Goal: Transaction & Acquisition: Download file/media

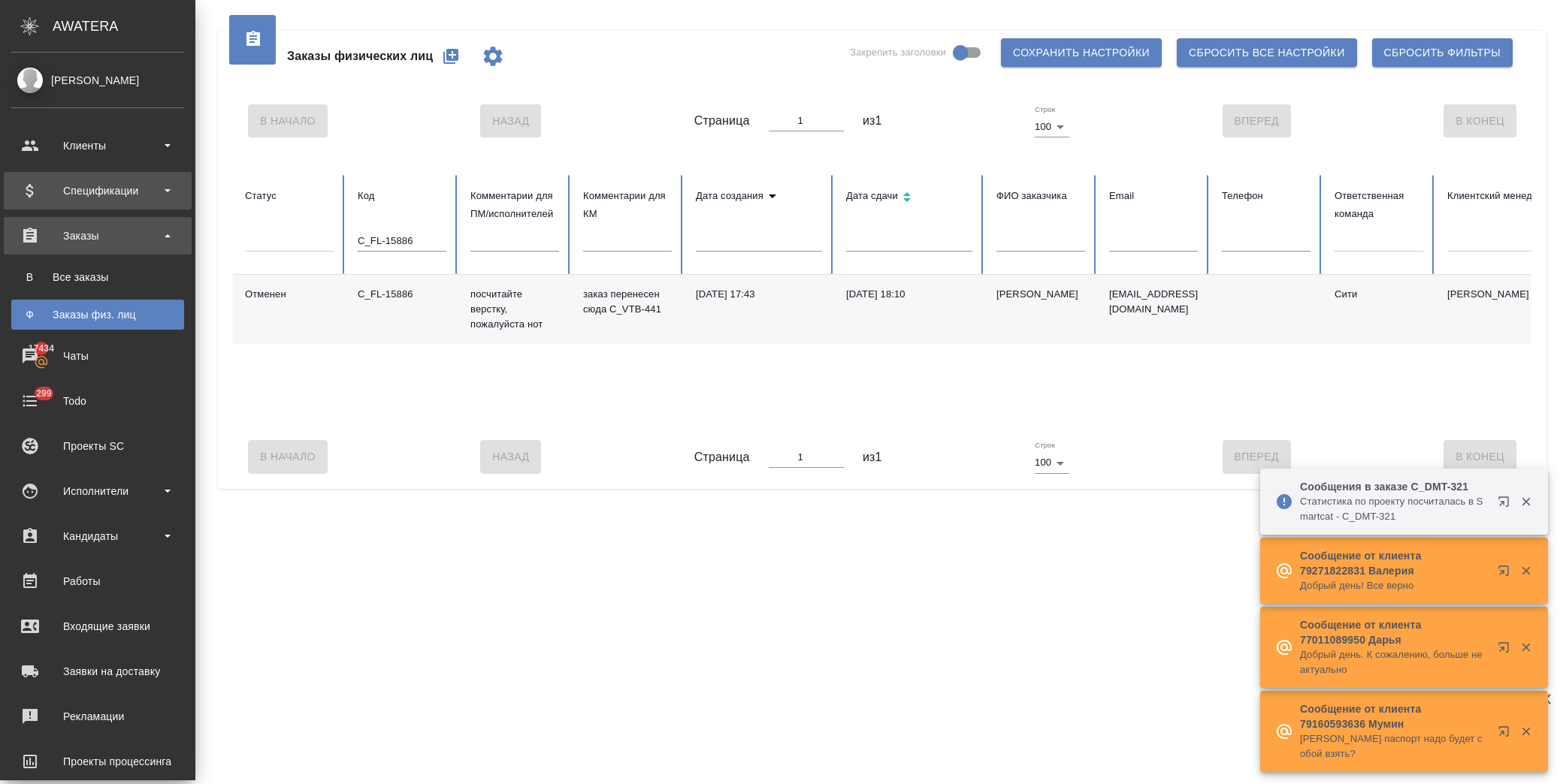
click at [136, 185] on div "Спецификации" at bounding box center [98, 191] width 173 height 23
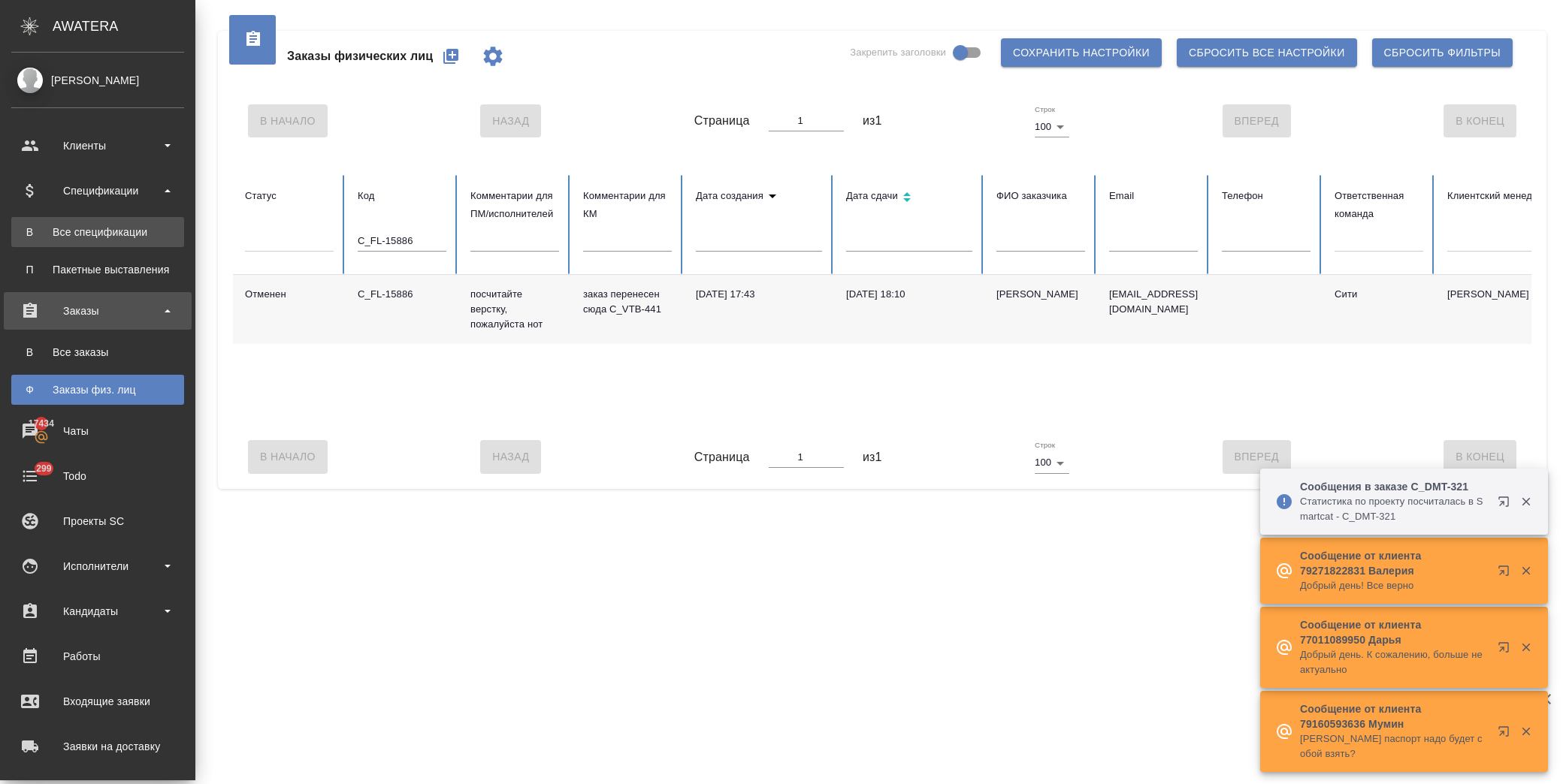
click at [117, 236] on div "Все спецификации" at bounding box center [98, 232] width 158 height 15
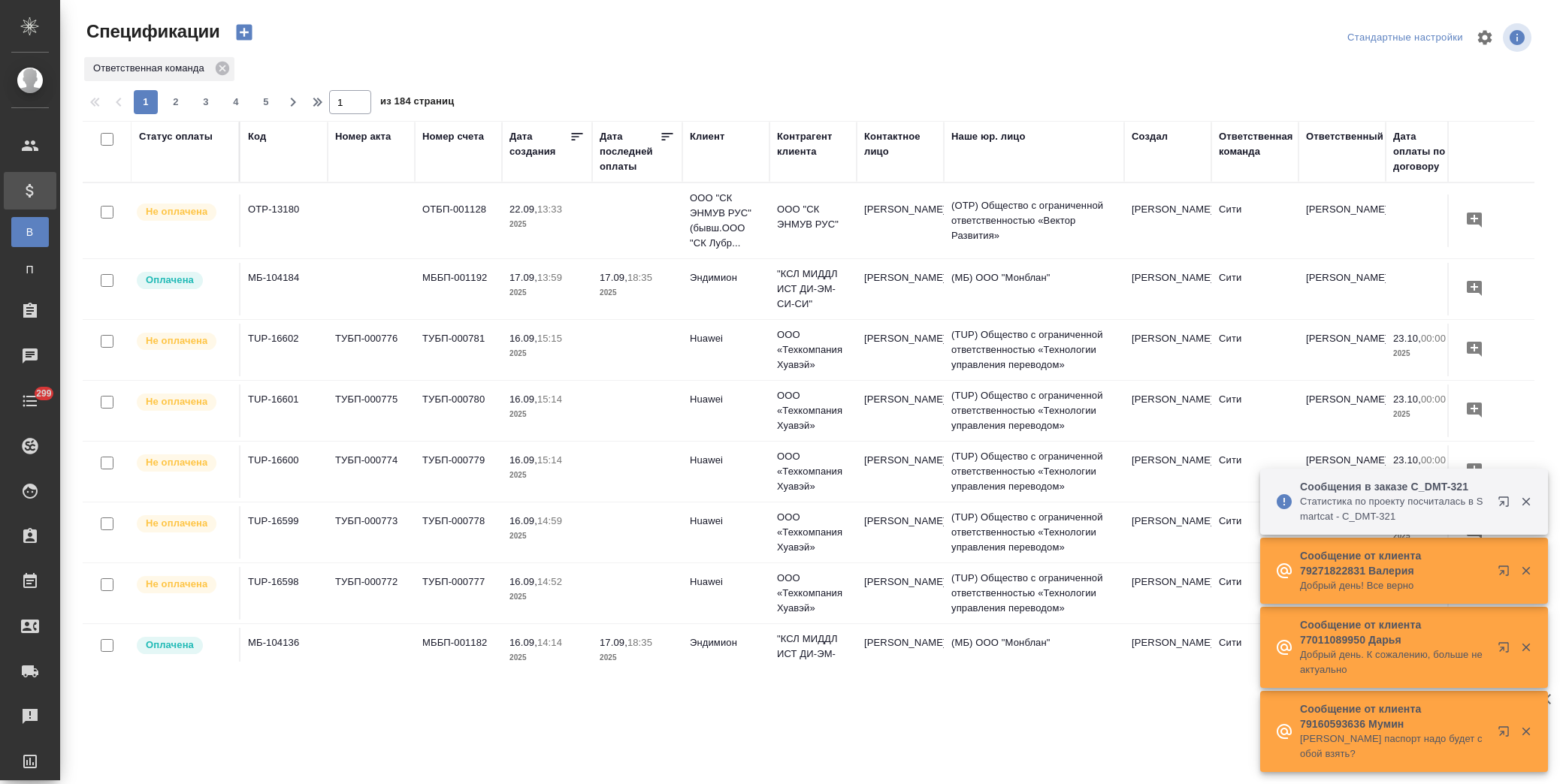
drag, startPoint x: 167, startPoint y: 142, endPoint x: 350, endPoint y: 272, distance: 224.5
click at [166, 141] on div "Статус оплаты" at bounding box center [176, 136] width 74 height 15
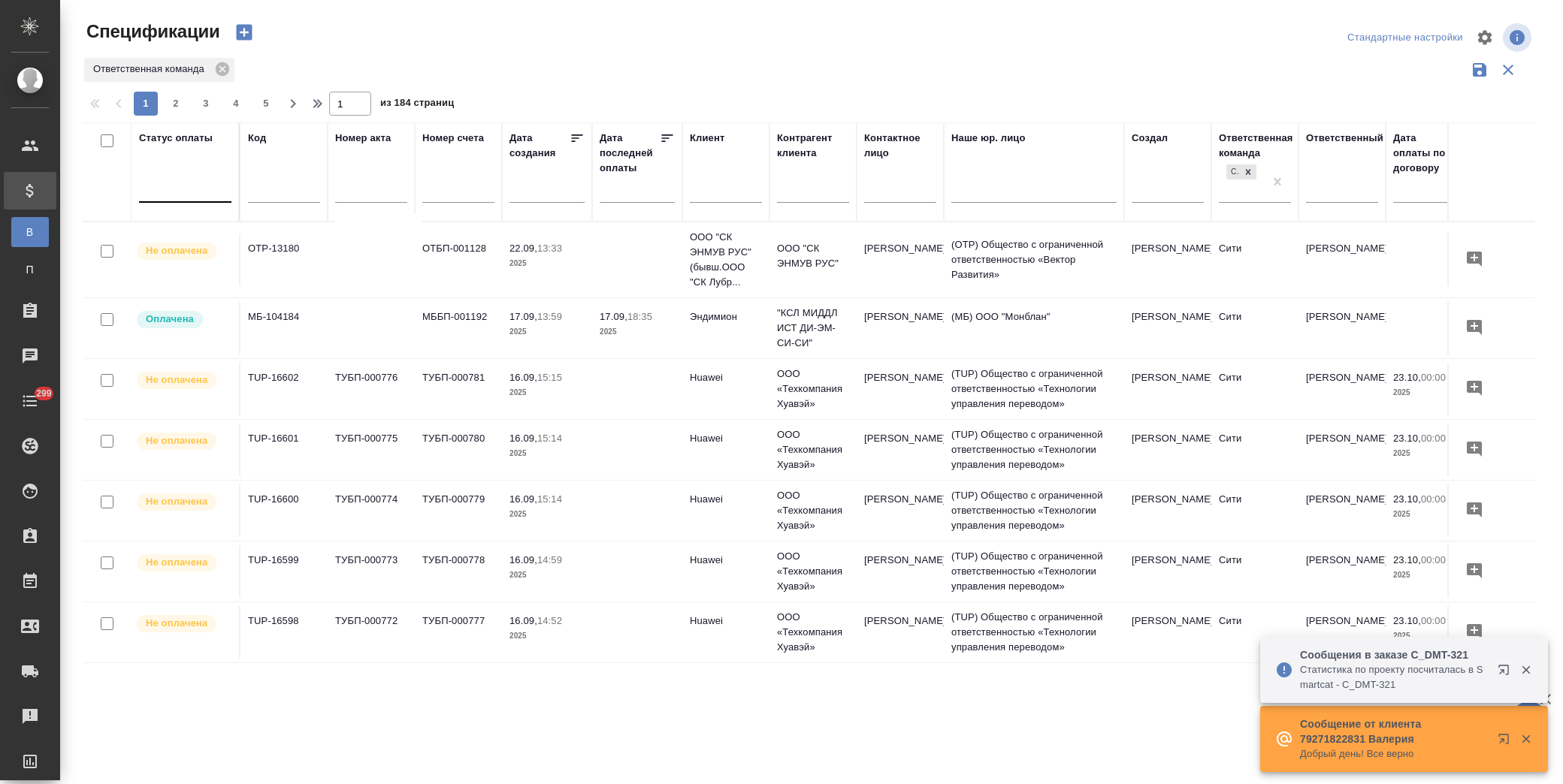
click at [194, 196] on div at bounding box center [185, 187] width 92 height 22
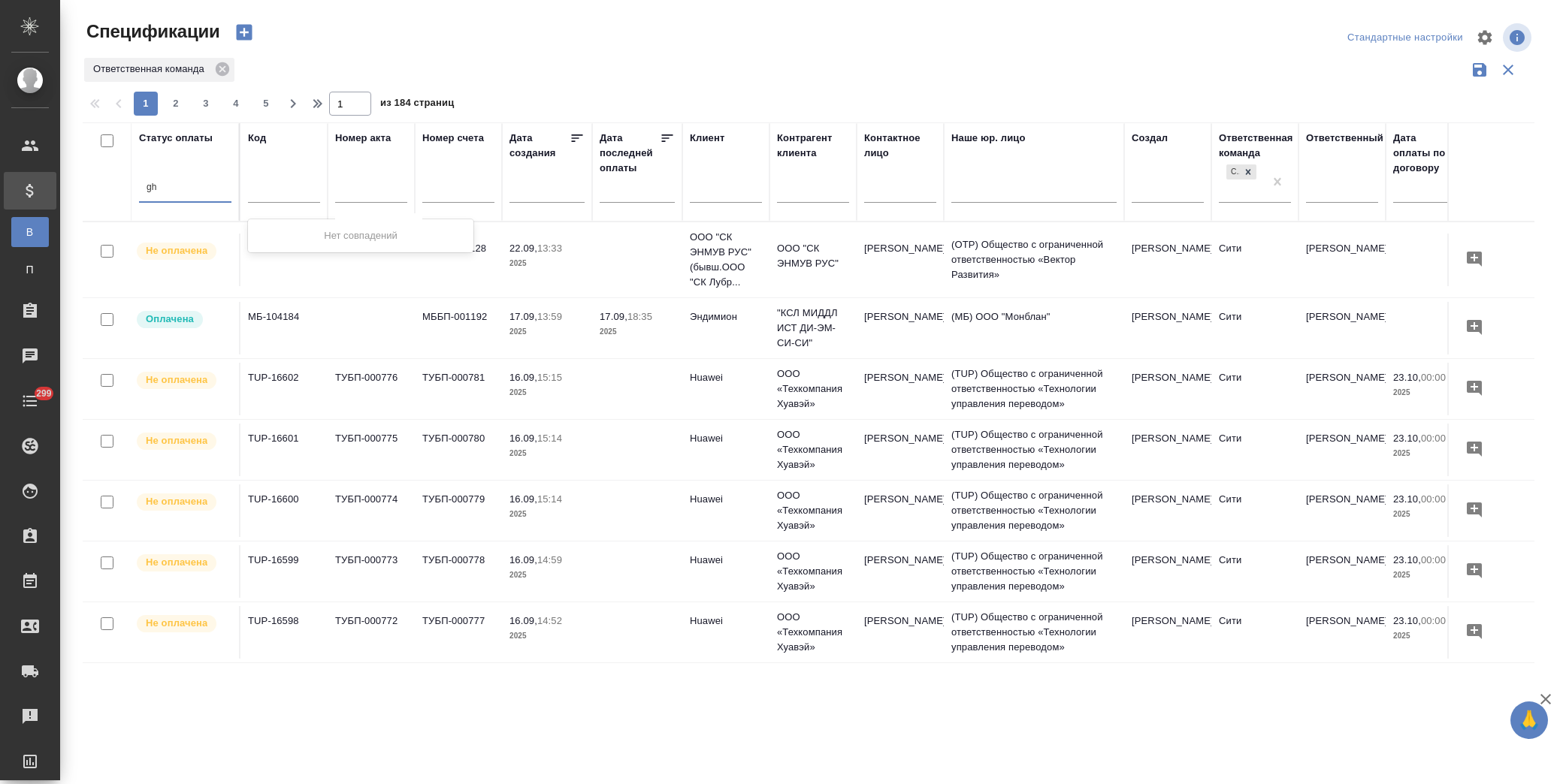
type input "g"
type input "про"
click at [288, 228] on div "Просрочена" at bounding box center [360, 236] width 226 height 27
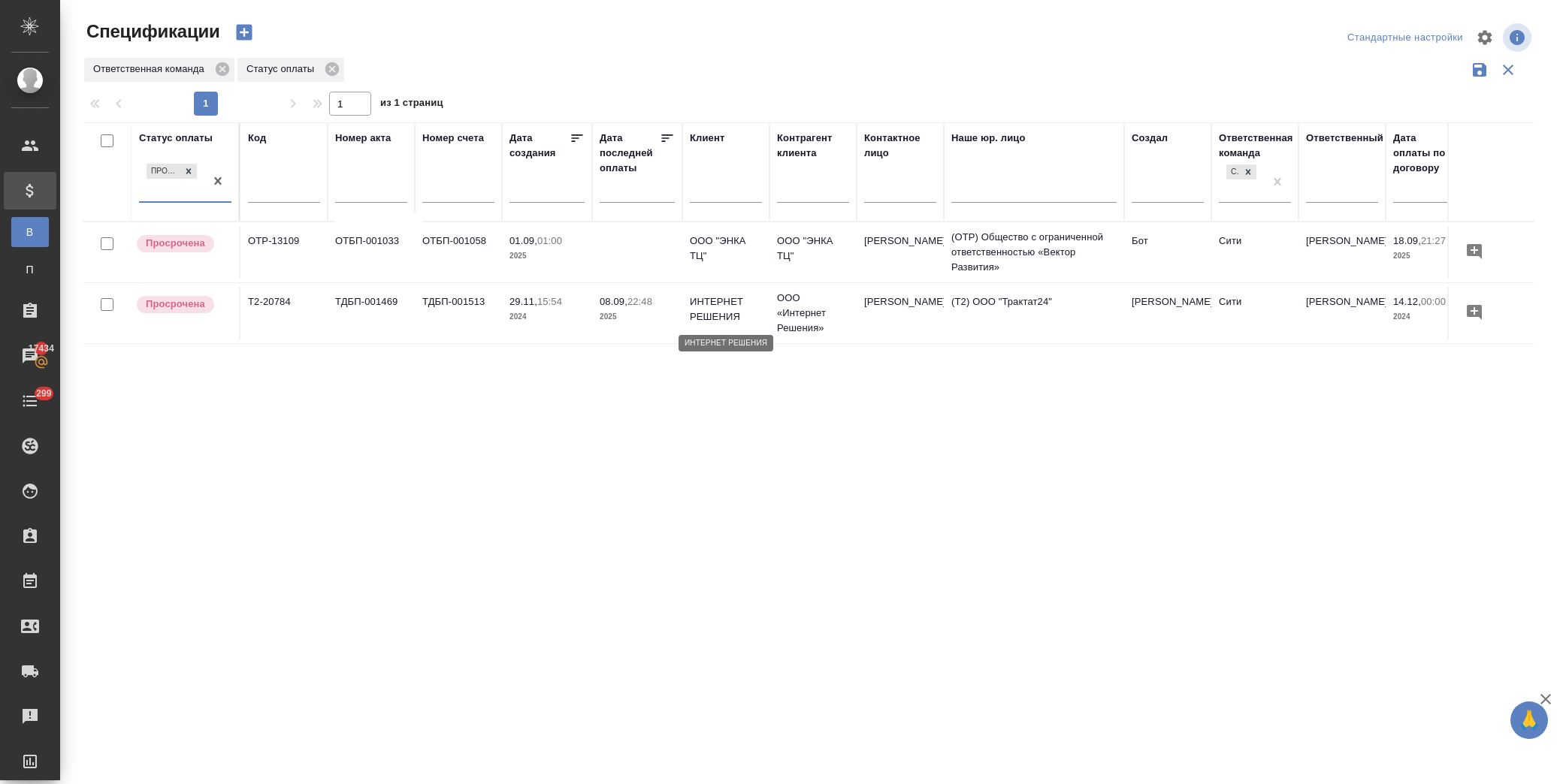
click at [724, 314] on p "ИНТЕРНЕТ РЕШЕНИЯ" at bounding box center [726, 309] width 72 height 30
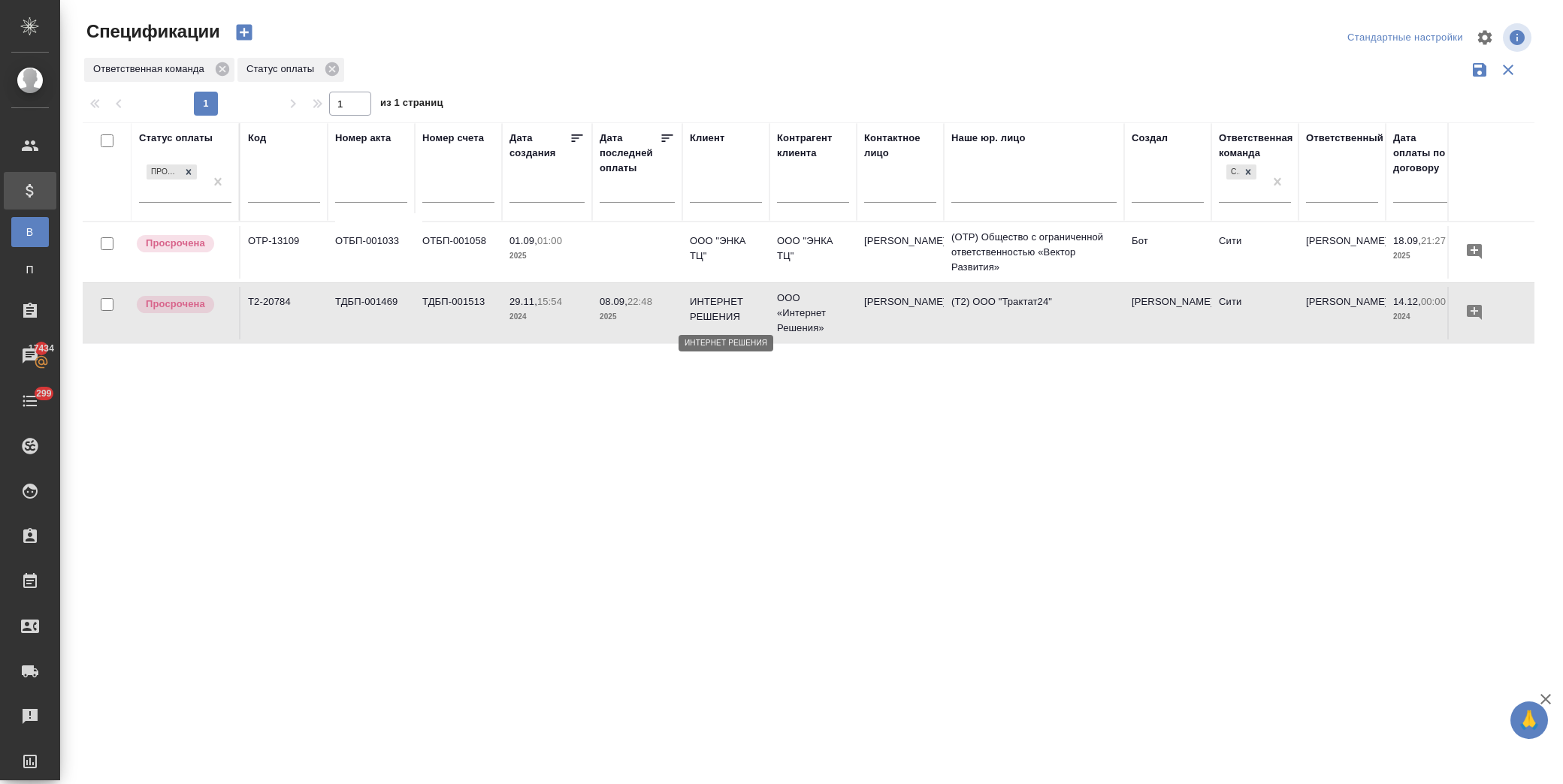
click at [724, 314] on p "ИНТЕРНЕТ РЕШЕНИЯ" at bounding box center [726, 309] width 72 height 30
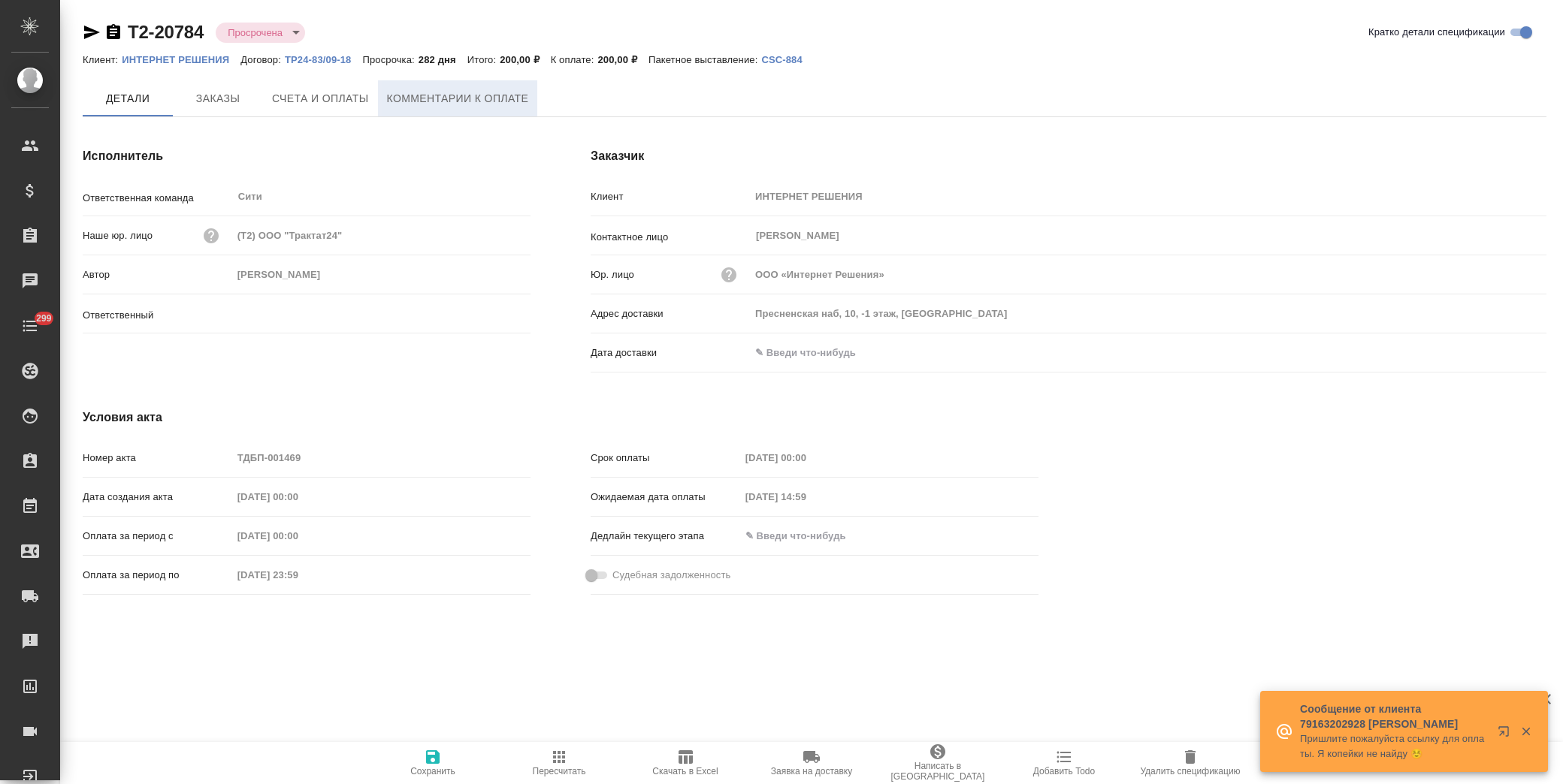
type input "[PERSON_NAME]"
click at [294, 97] on span "Счета и оплаты" at bounding box center [321, 99] width 97 height 19
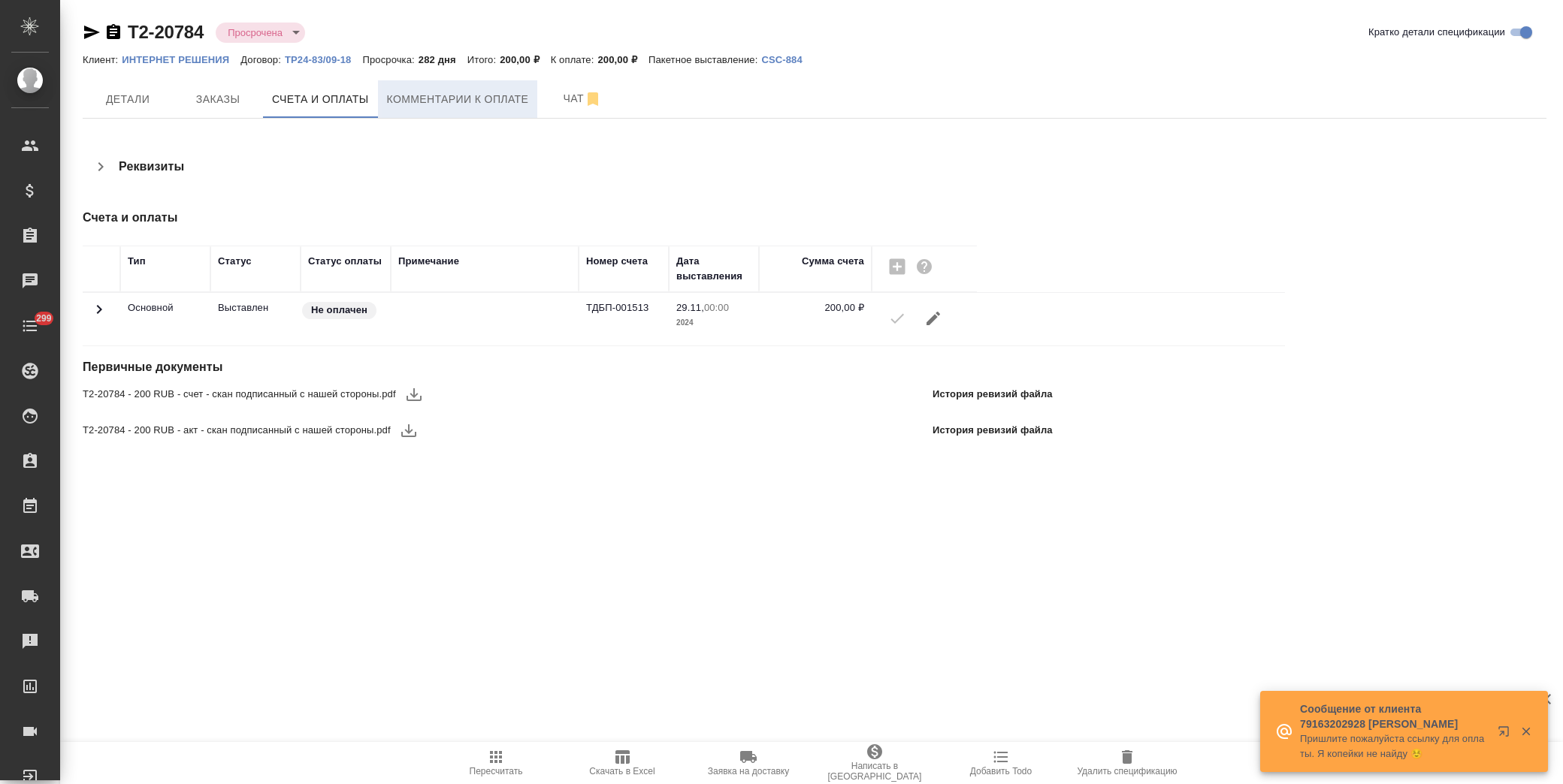
click at [396, 95] on span "Комментарии к оплате" at bounding box center [457, 99] width 142 height 19
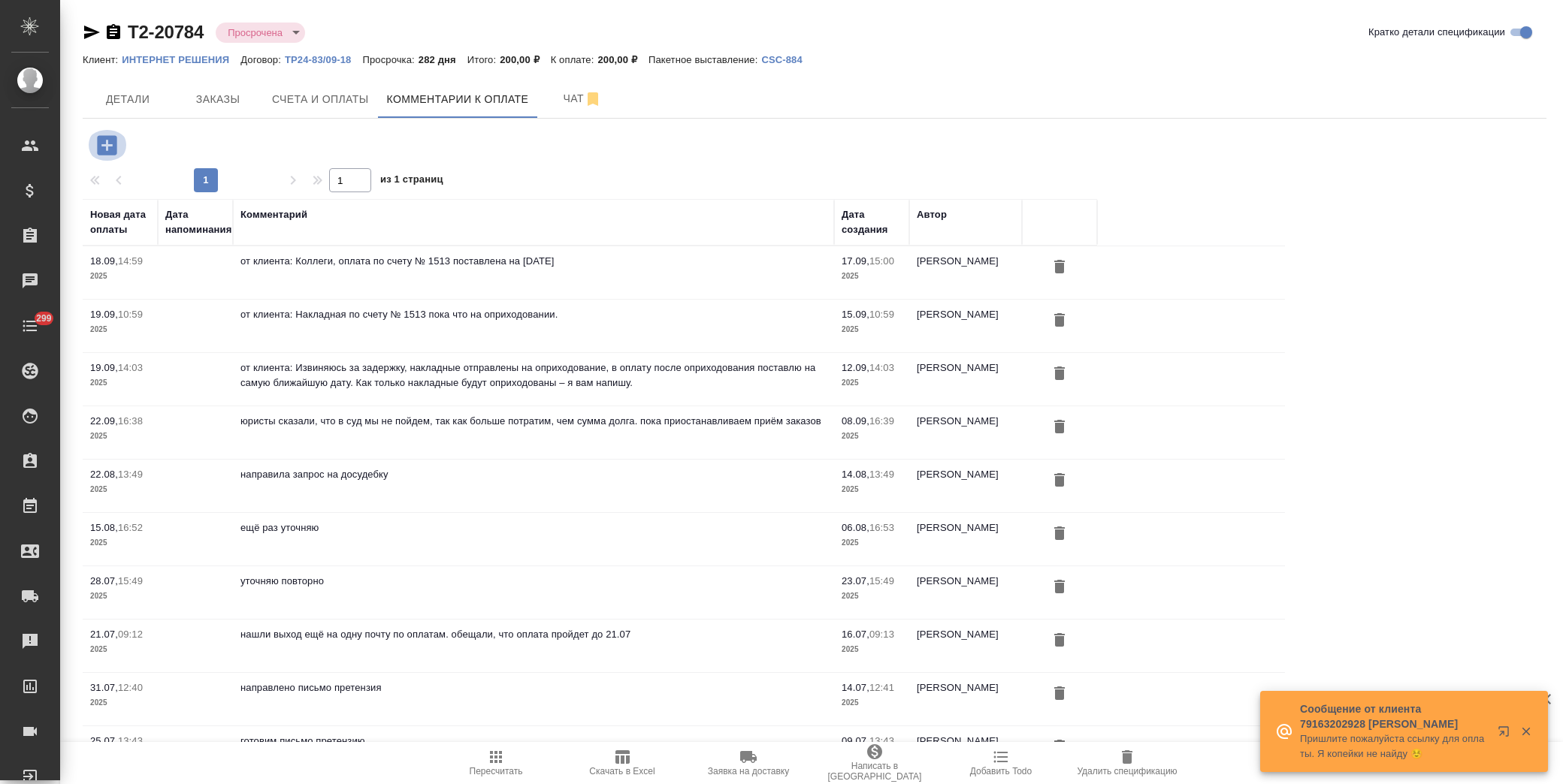
click at [107, 140] on icon "button" at bounding box center [107, 145] width 26 height 26
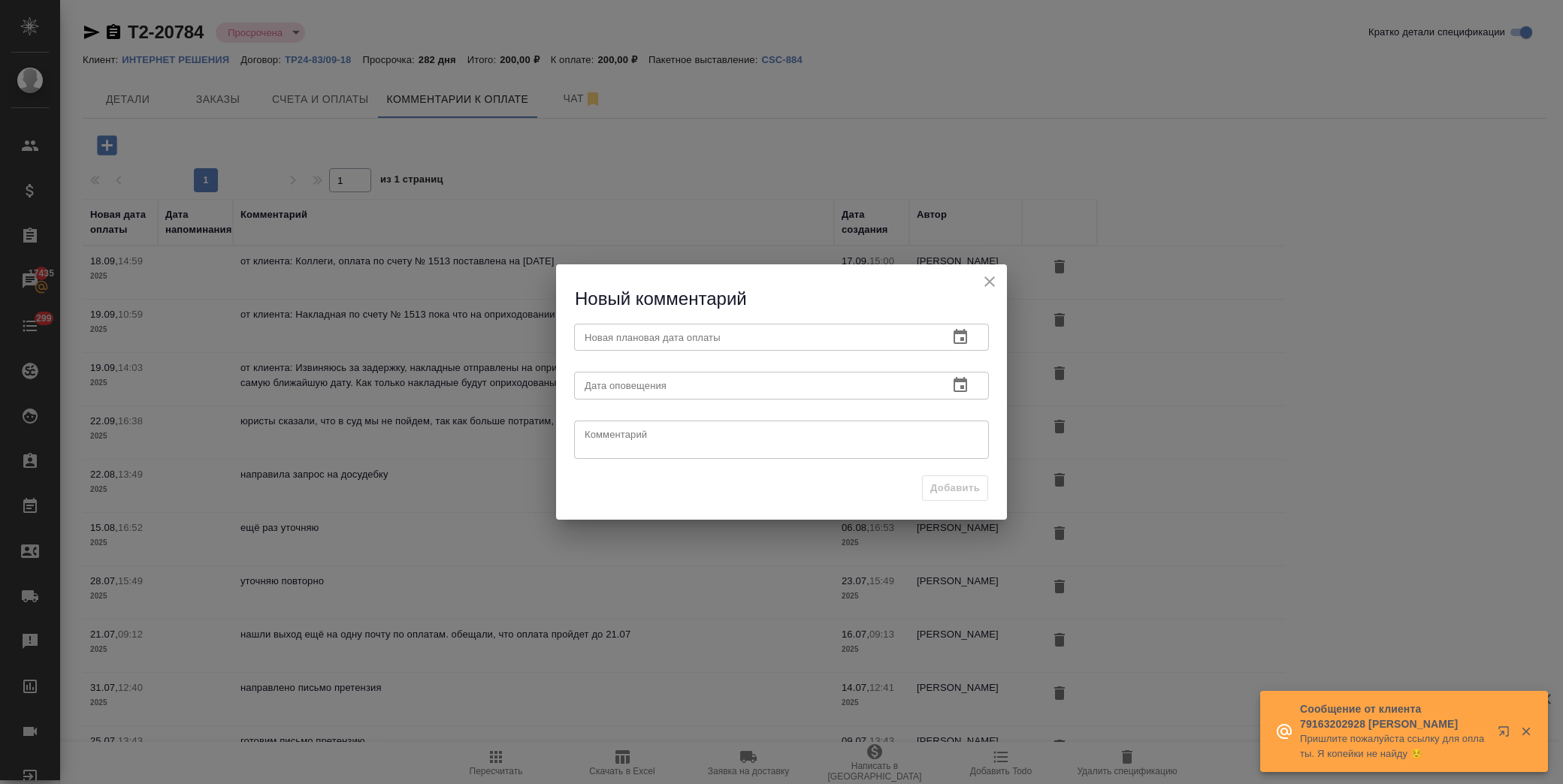
click at [957, 333] on icon "button" at bounding box center [961, 336] width 14 height 15
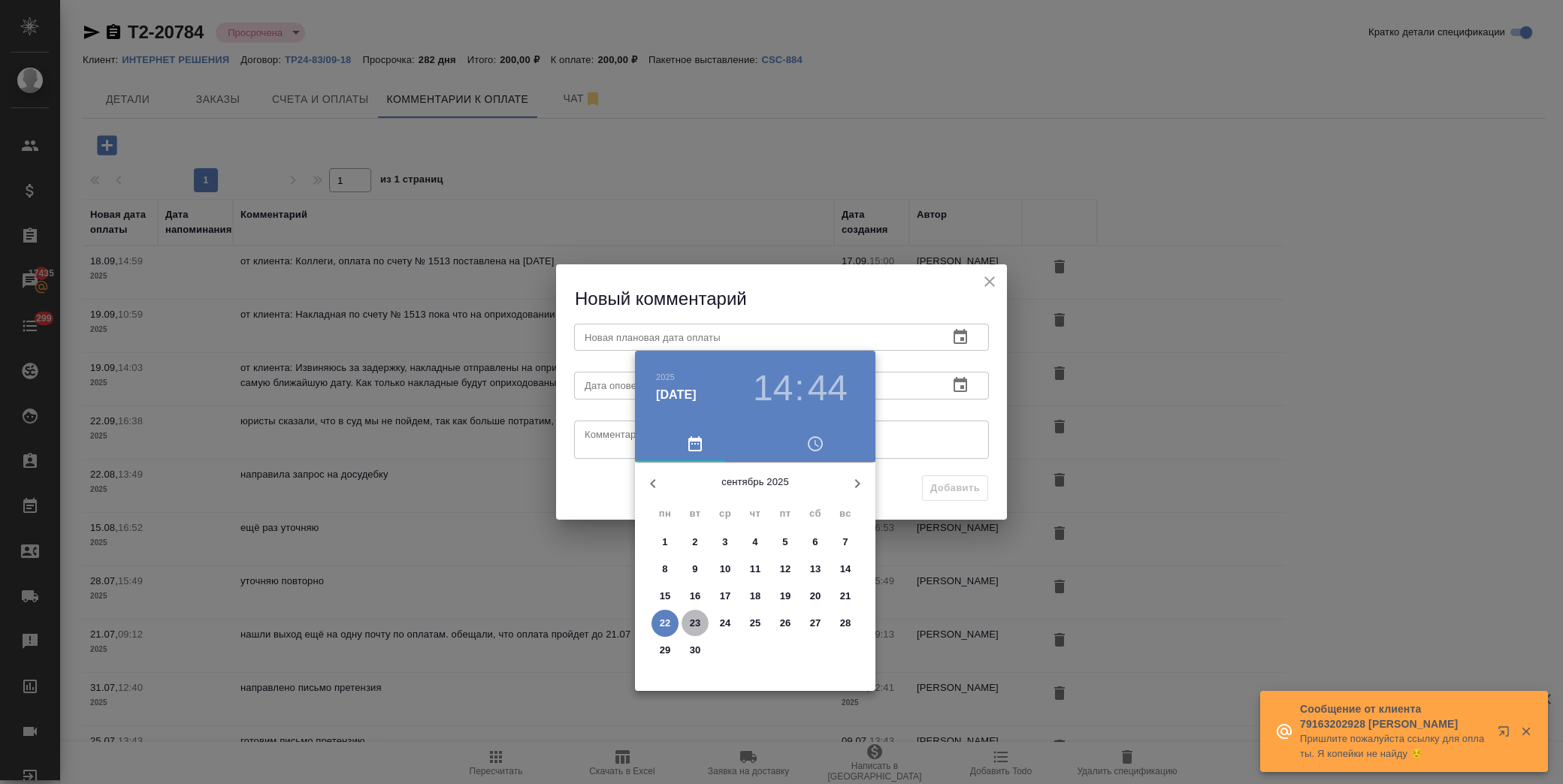
click at [694, 622] on p "23" at bounding box center [695, 624] width 11 height 15
type input "23.09.2025 14:44"
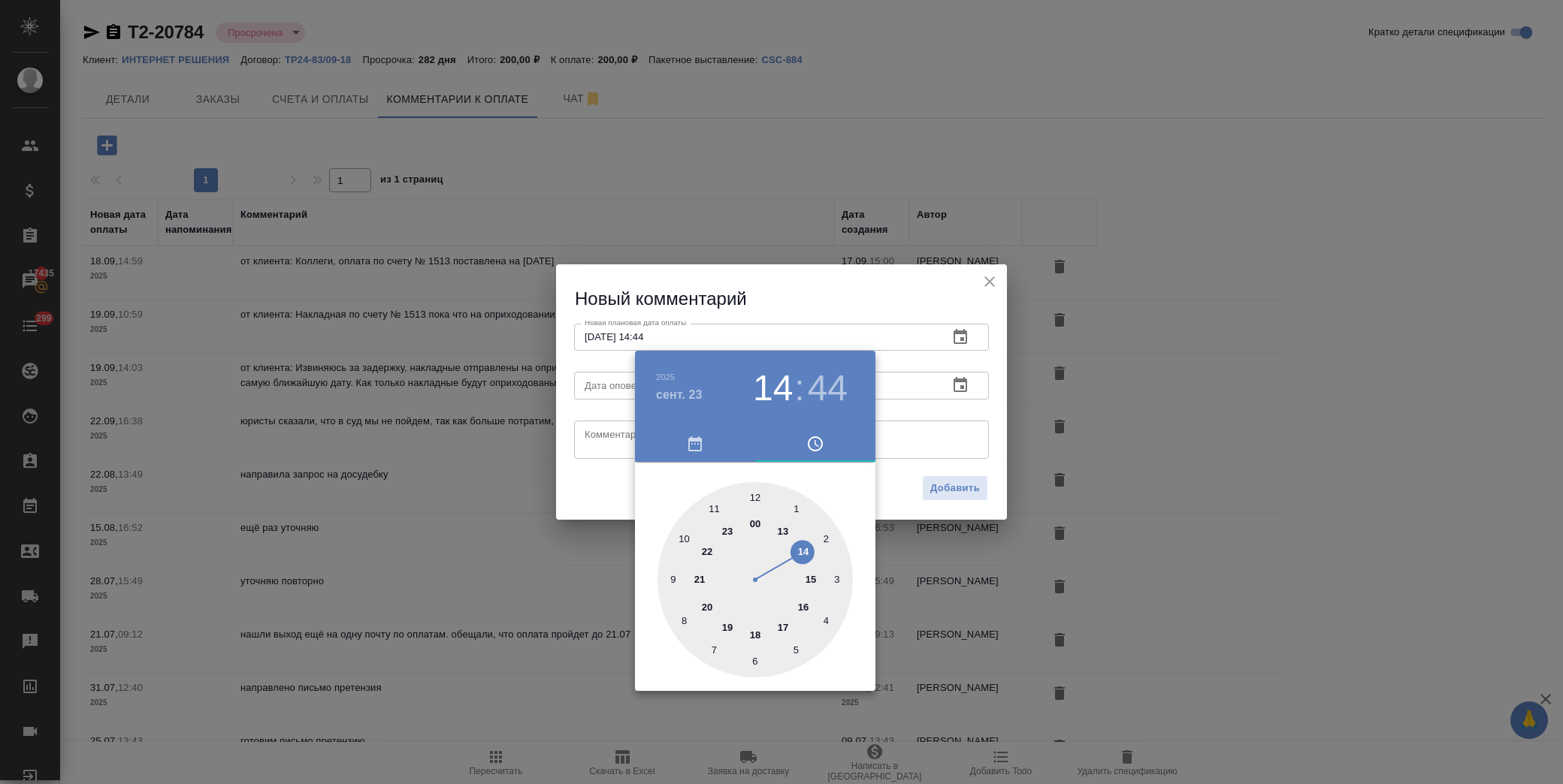
click at [595, 453] on div at bounding box center [781, 392] width 1563 height 784
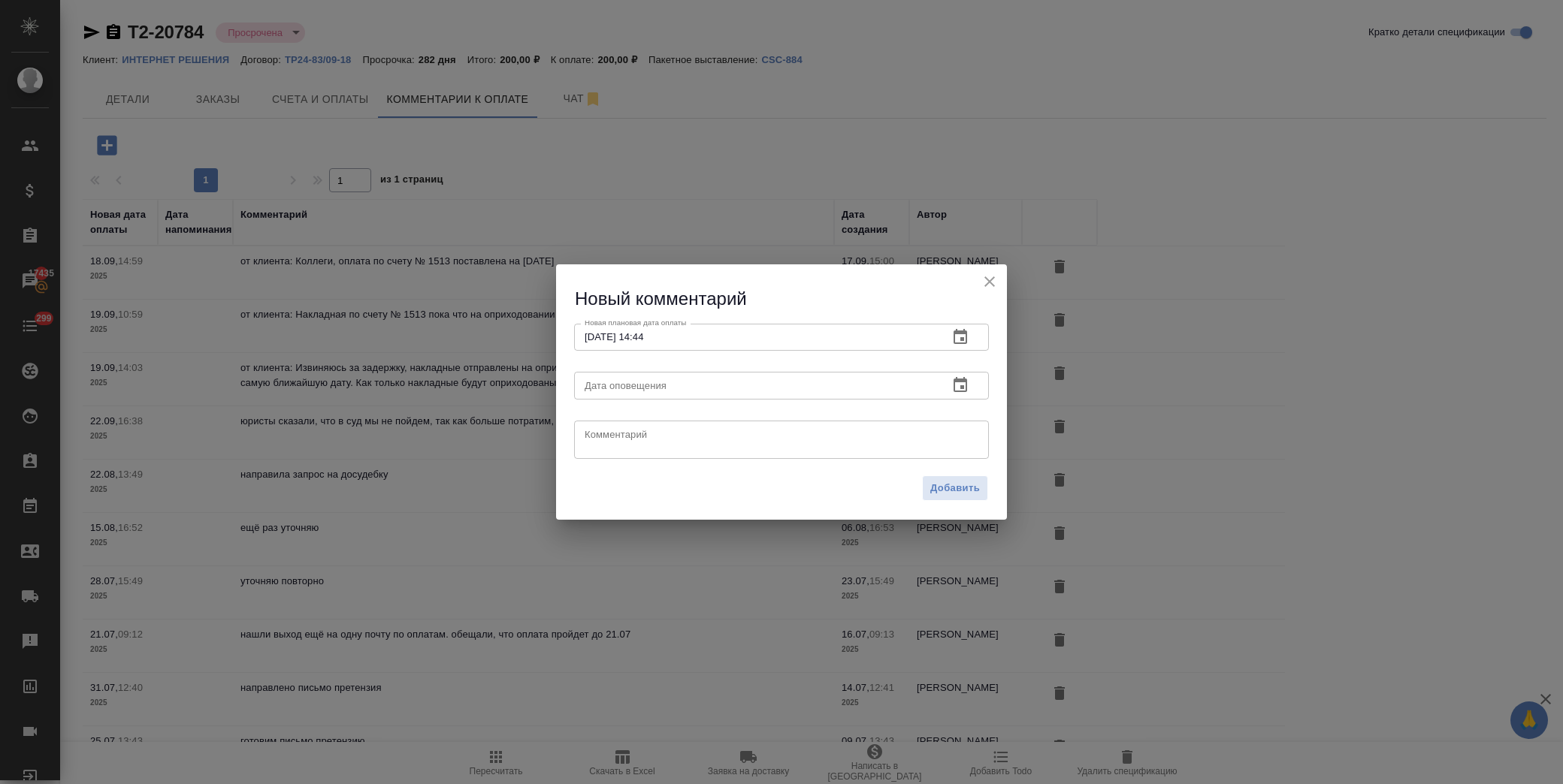
click at [609, 436] on textarea at bounding box center [781, 439] width 394 height 23
paste textarea "Я проверил, с заявкой на оплату техническая ошибка произошла, поэтому она не бы…"
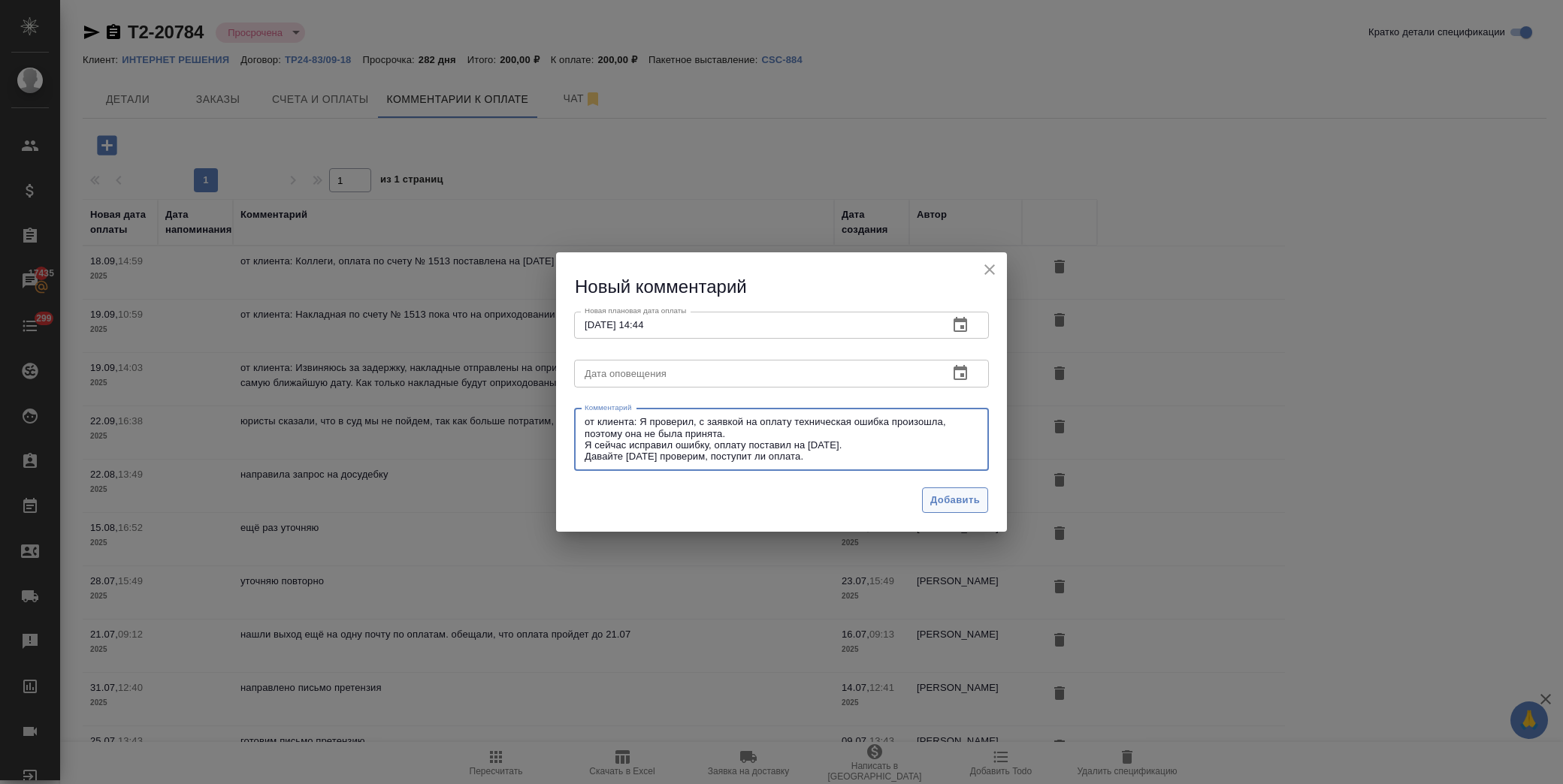
type textarea "от клиента: Я проверил, с заявкой на оплату техническая ошибка произошла, поэто…"
click at [968, 496] on span "Добавить" at bounding box center [955, 500] width 49 height 17
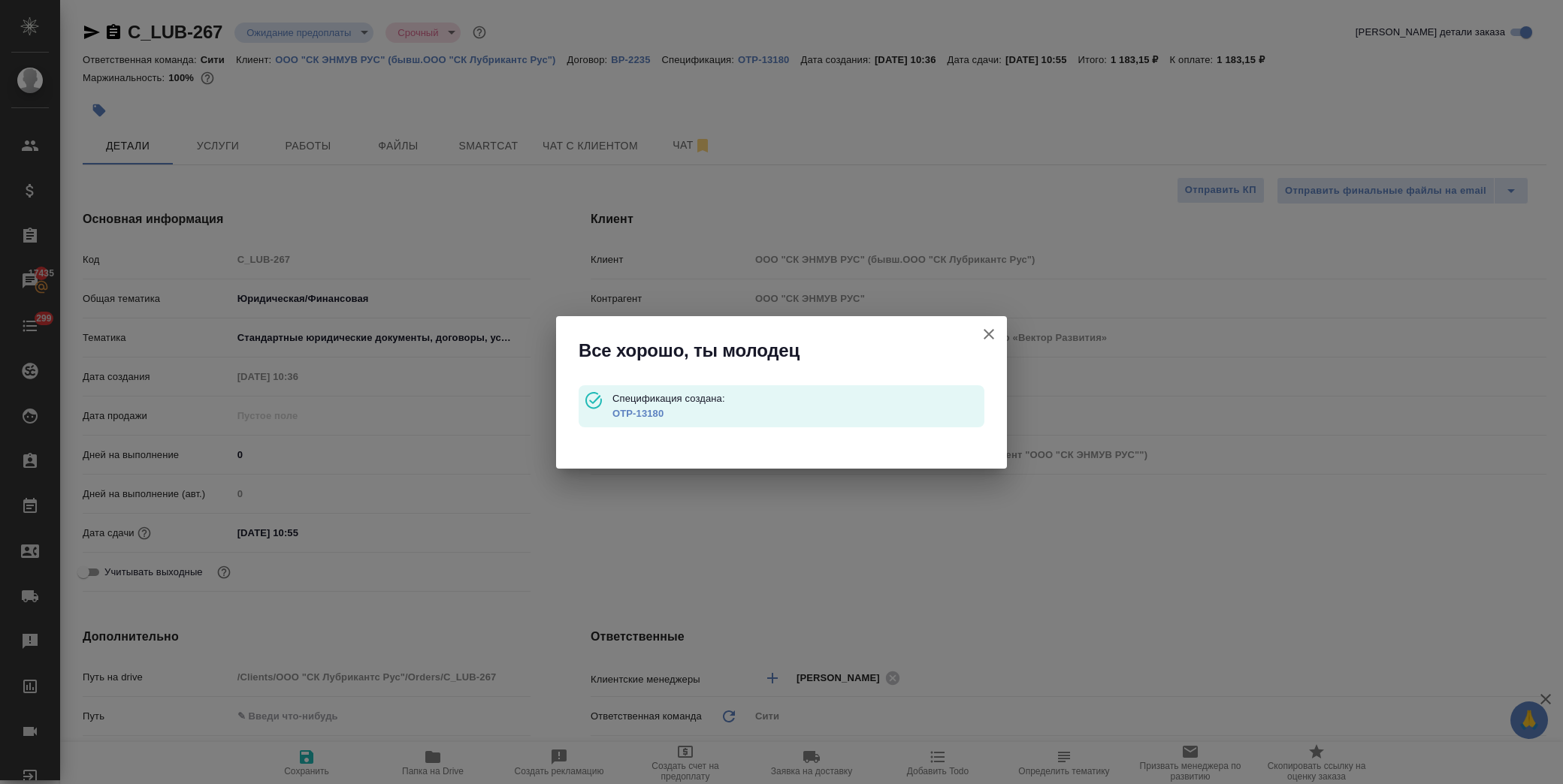
select select "RU"
click at [991, 336] on icon "button" at bounding box center [989, 334] width 10 height 10
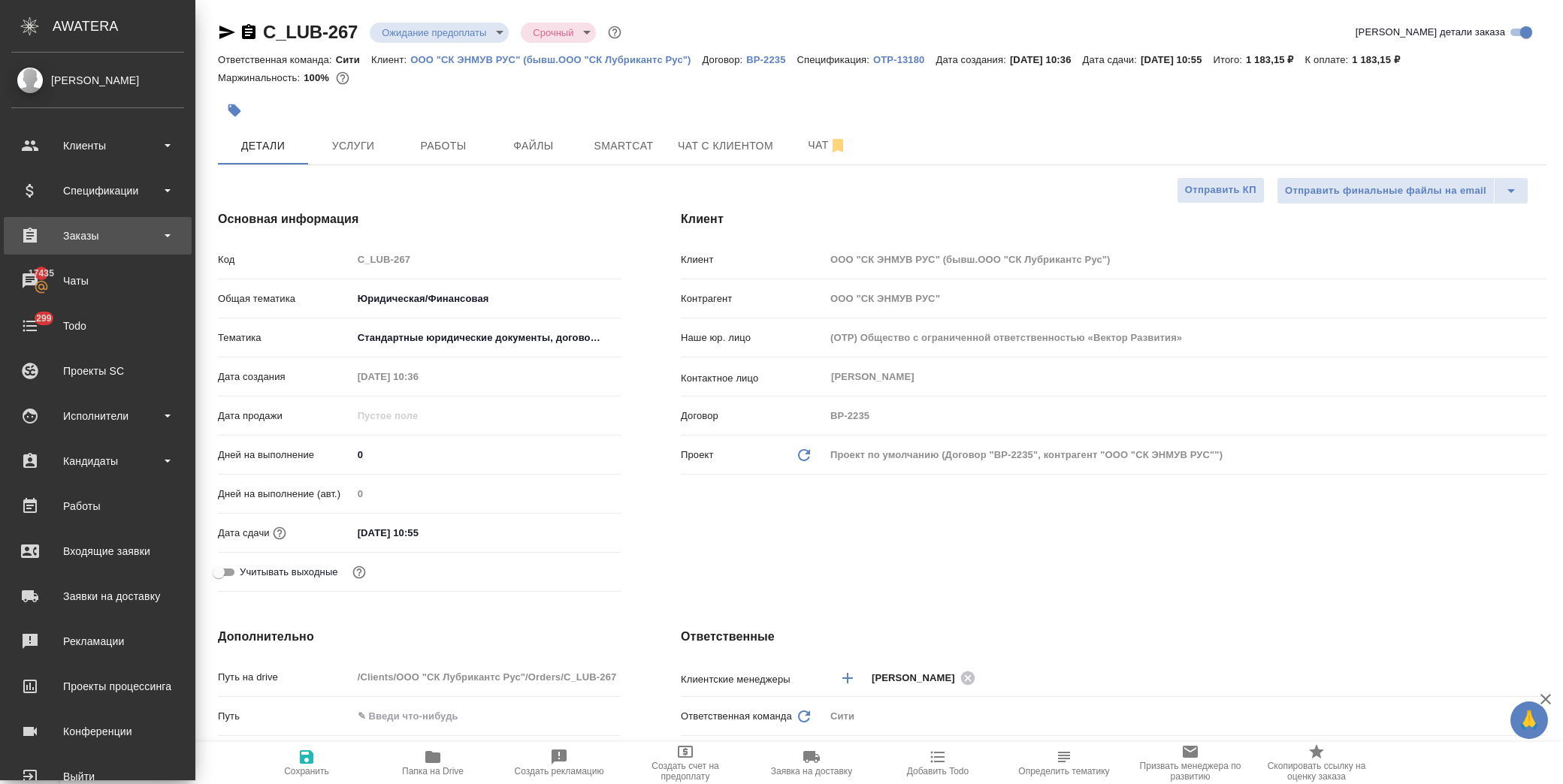
click at [111, 241] on div "Заказы" at bounding box center [98, 236] width 173 height 23
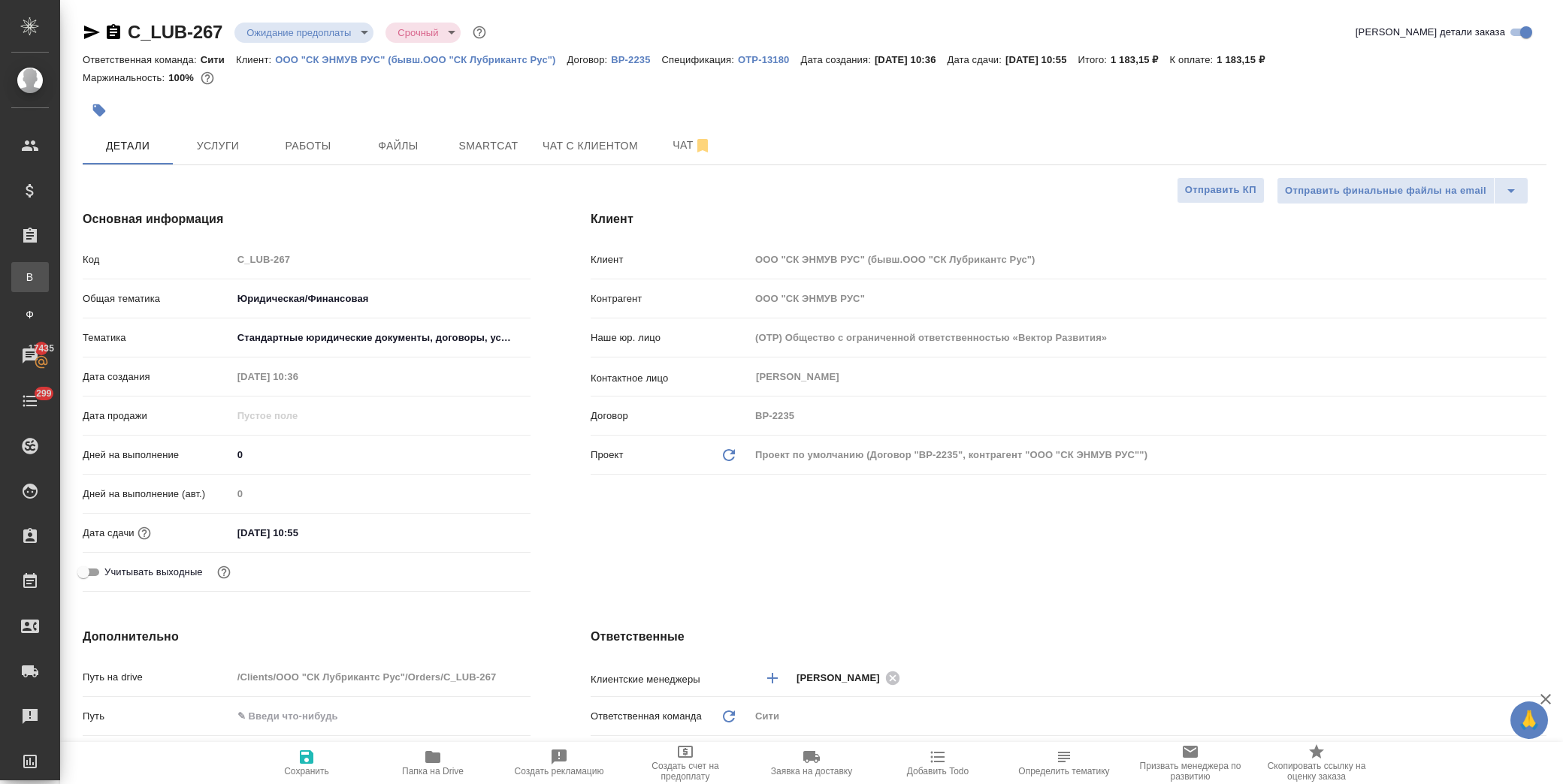
click at [23, 281] on div "Все заказы" at bounding box center [11, 277] width 23 height 15
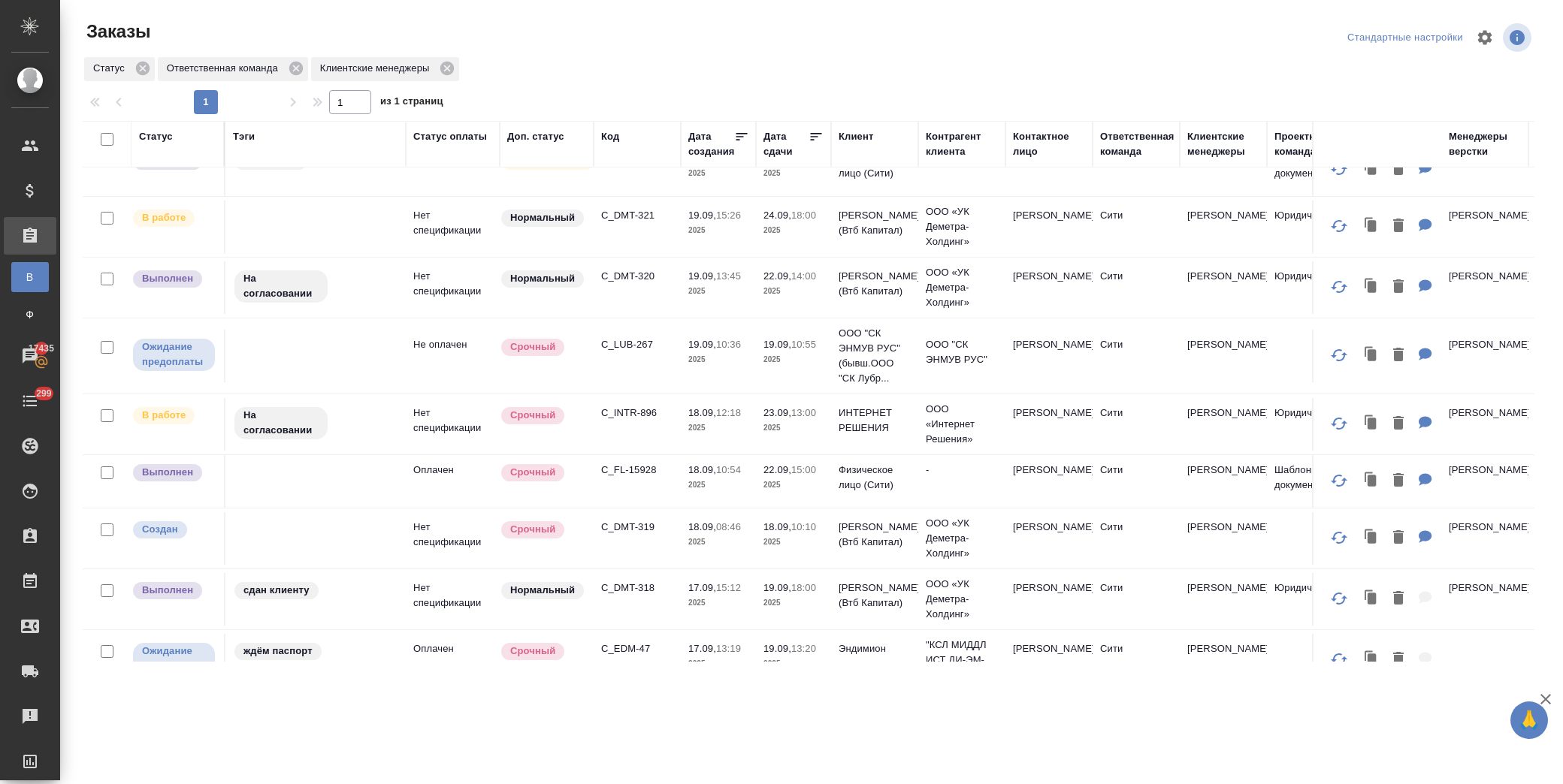
scroll to position [333, 0]
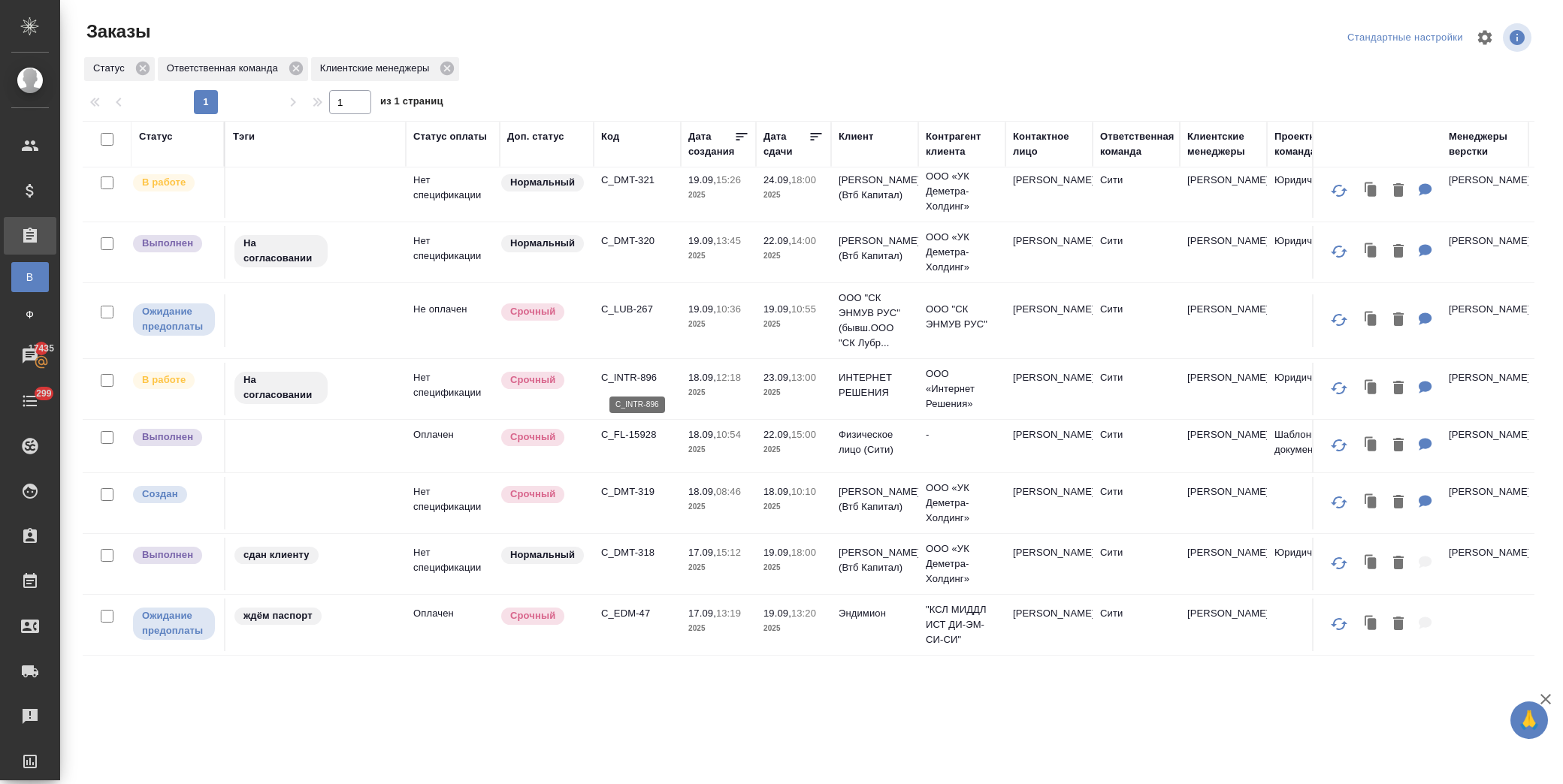
click at [631, 378] on p "C_INTR-896" at bounding box center [637, 378] width 72 height 15
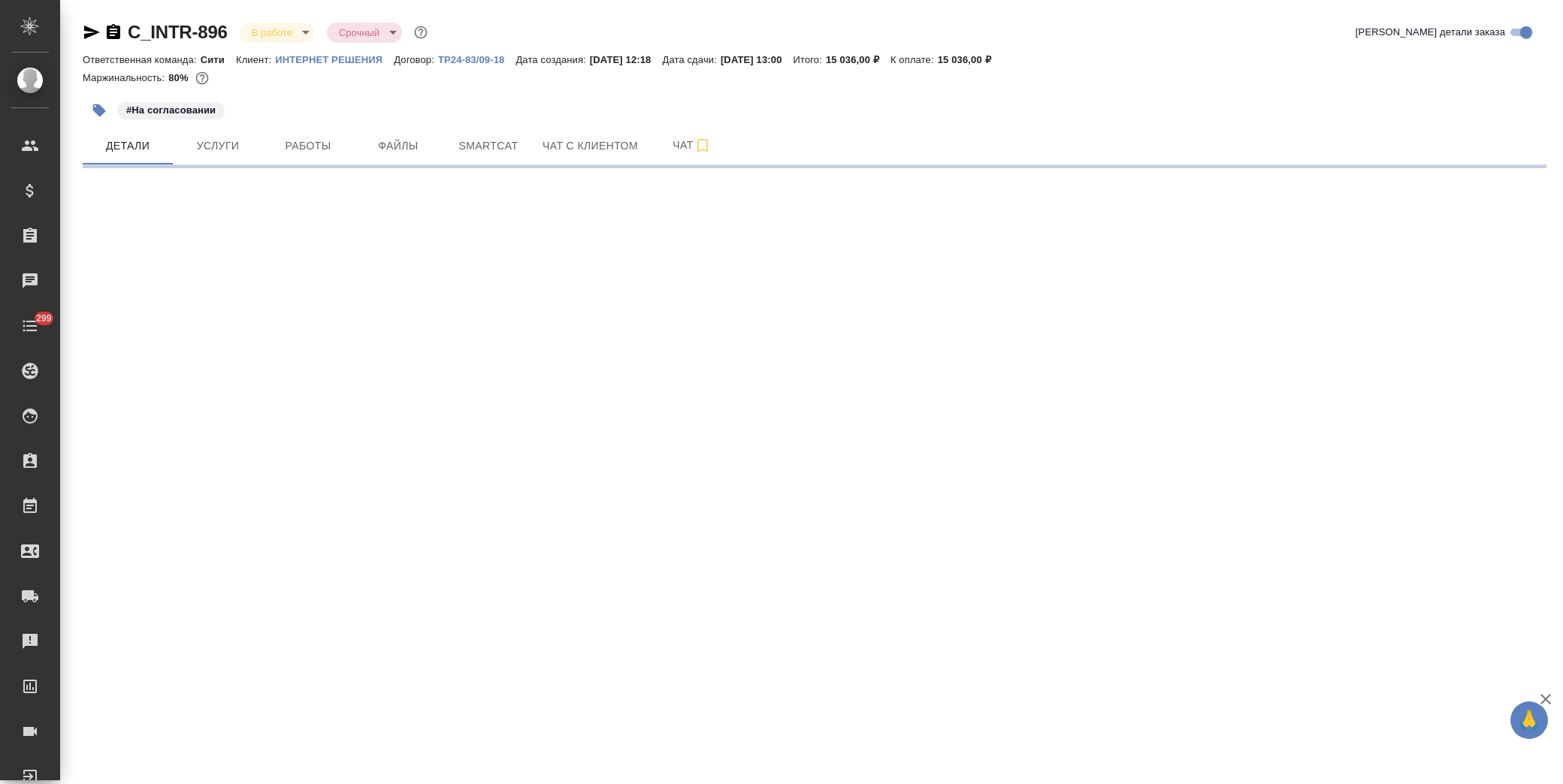
select select "RU"
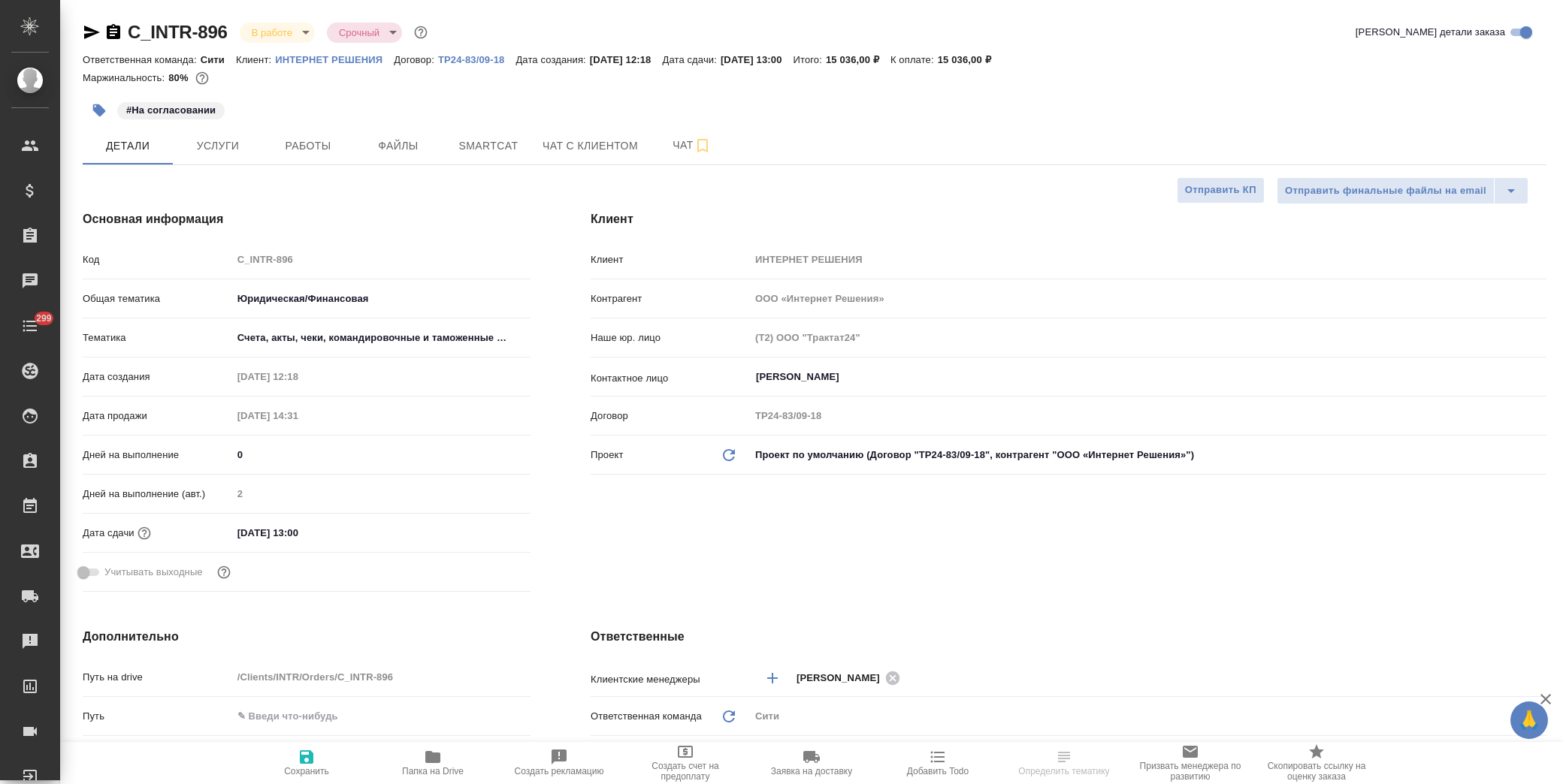
type textarea "x"
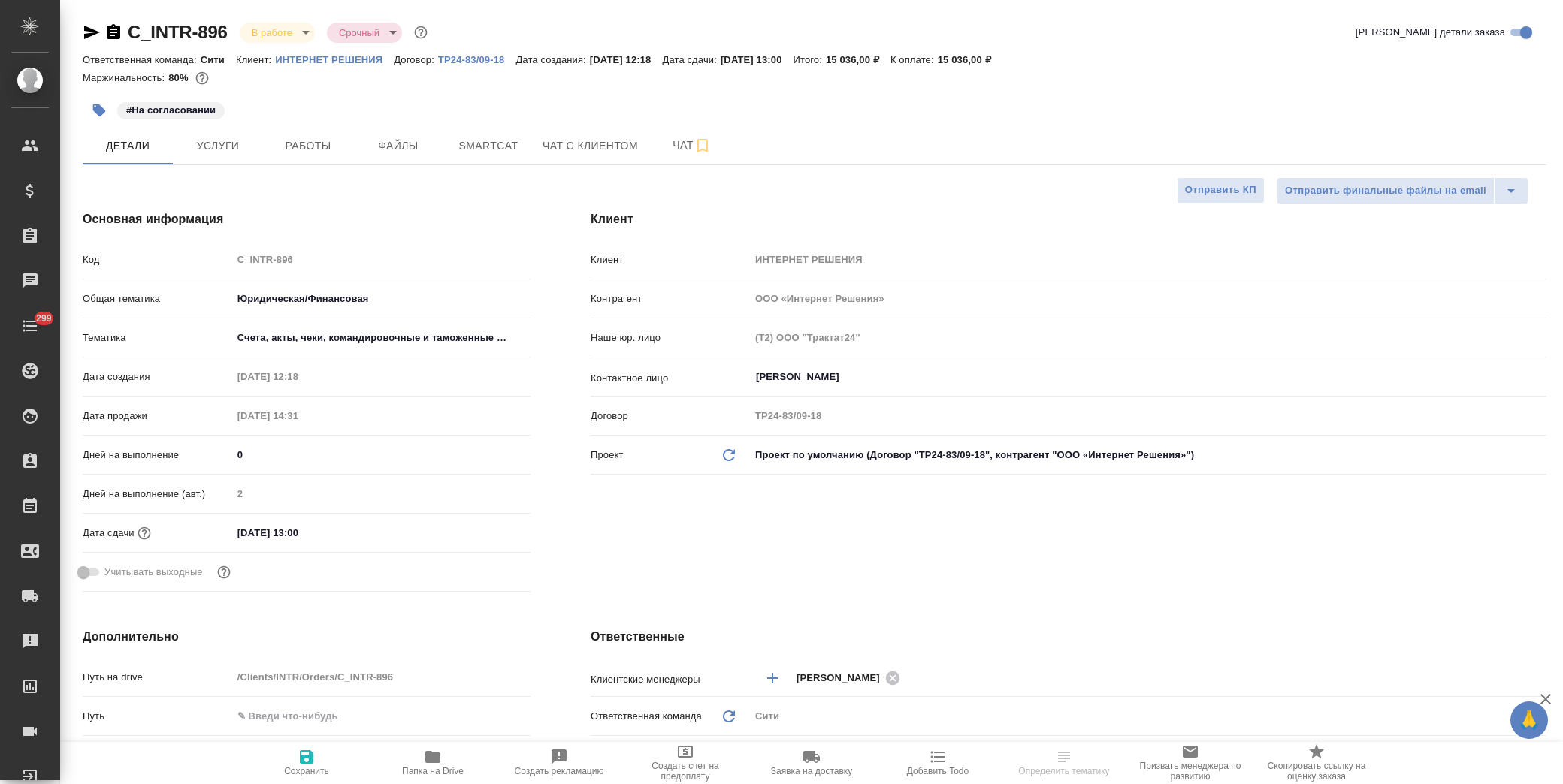
type textarea "x"
drag, startPoint x: 207, startPoint y: 35, endPoint x: 122, endPoint y: 36, distance: 85.0
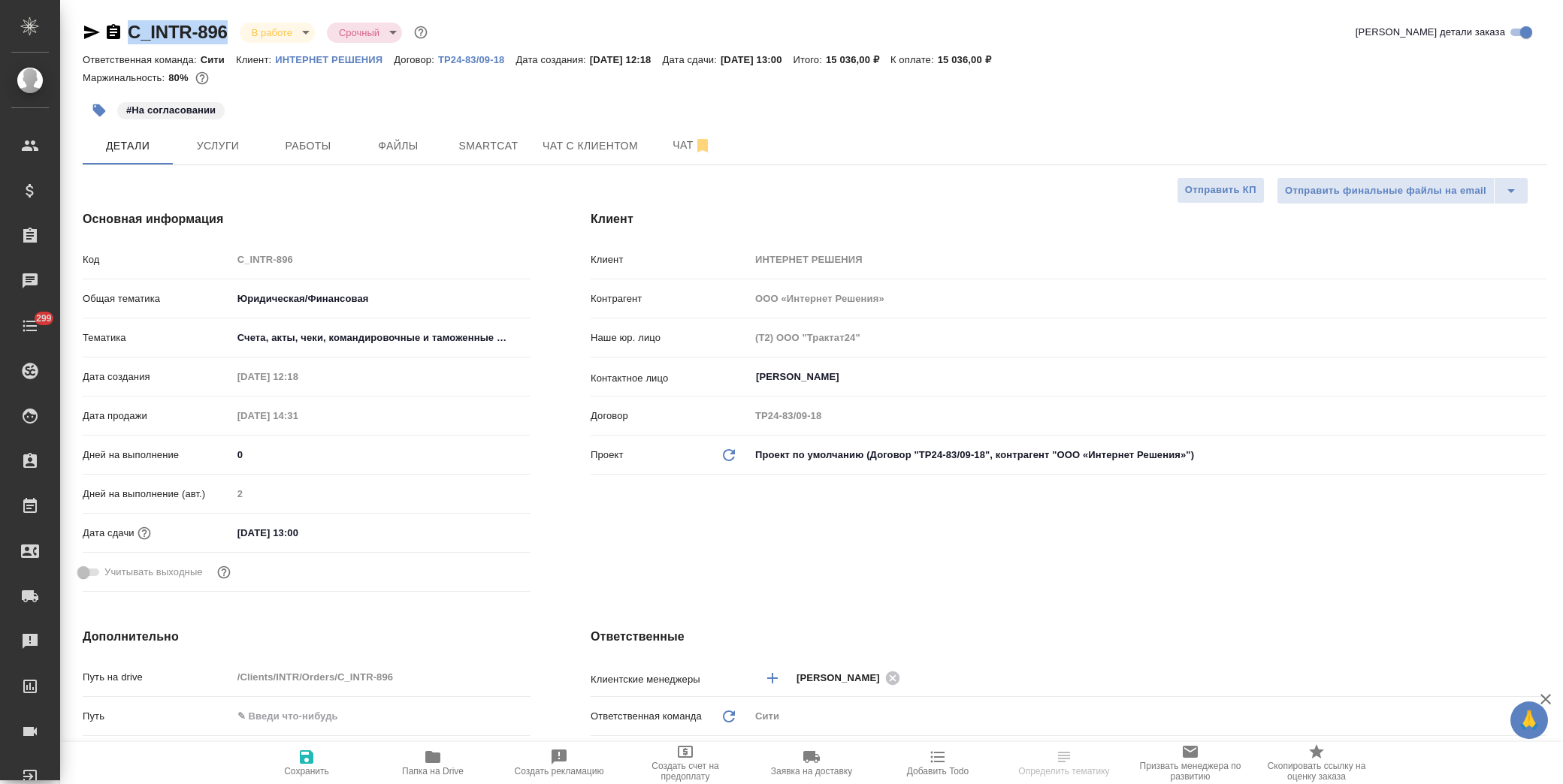
click at [122, 36] on div "C_INTR-896 В работе inProgress Срочный urgent" at bounding box center [256, 32] width 348 height 24
copy link "C_INTR-896"
type textarea "x"
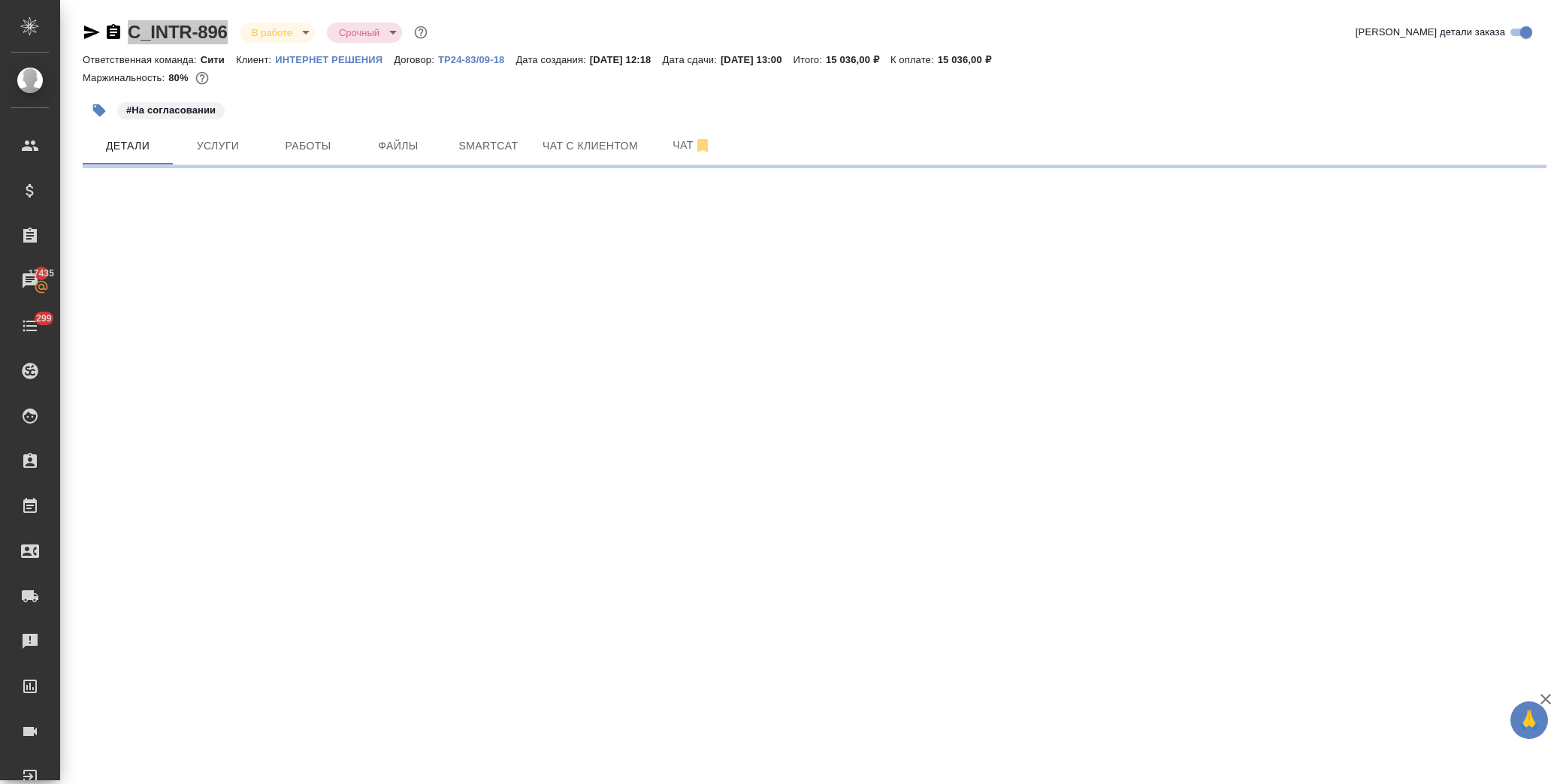
select select "RU"
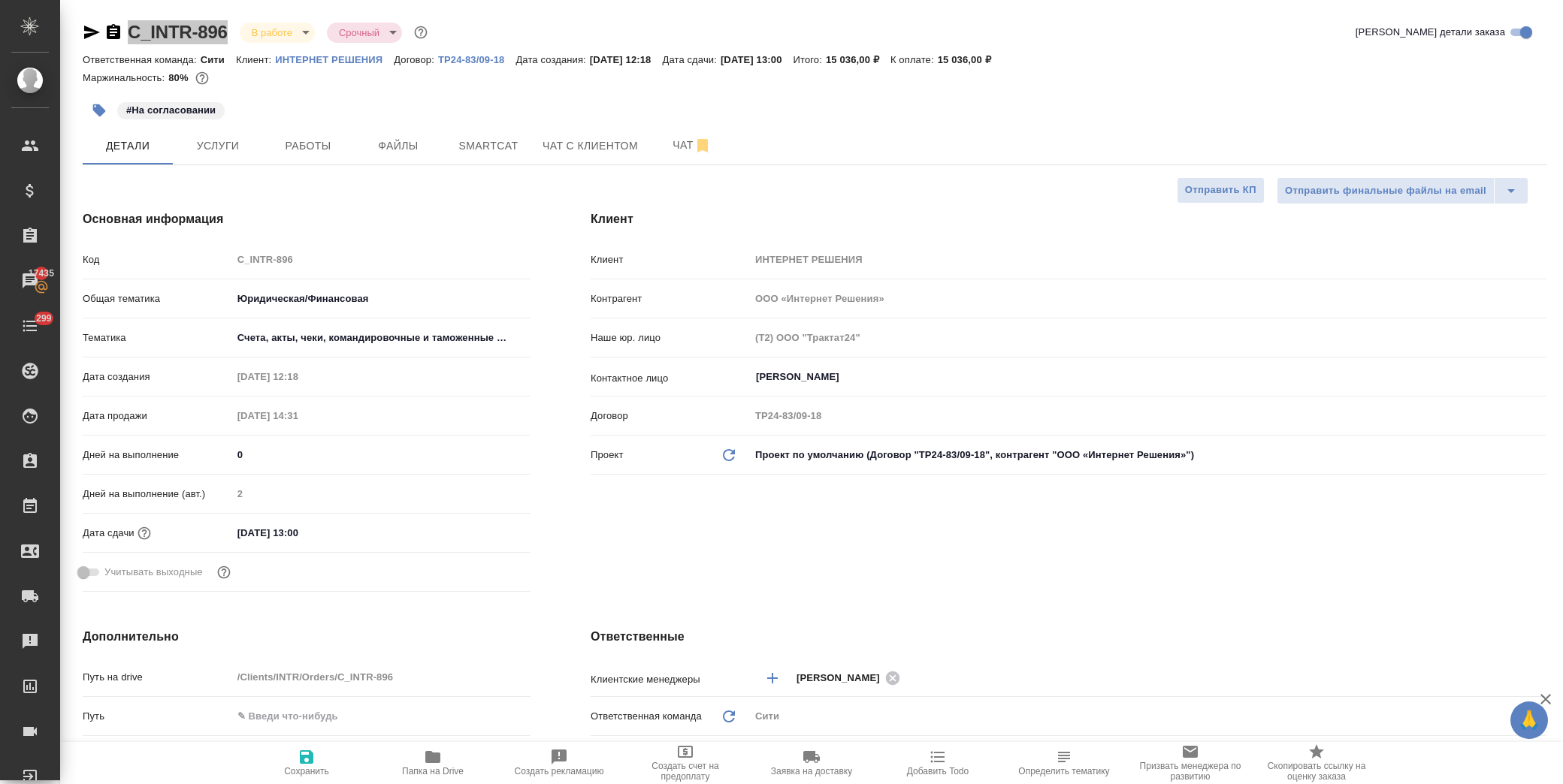
type textarea "x"
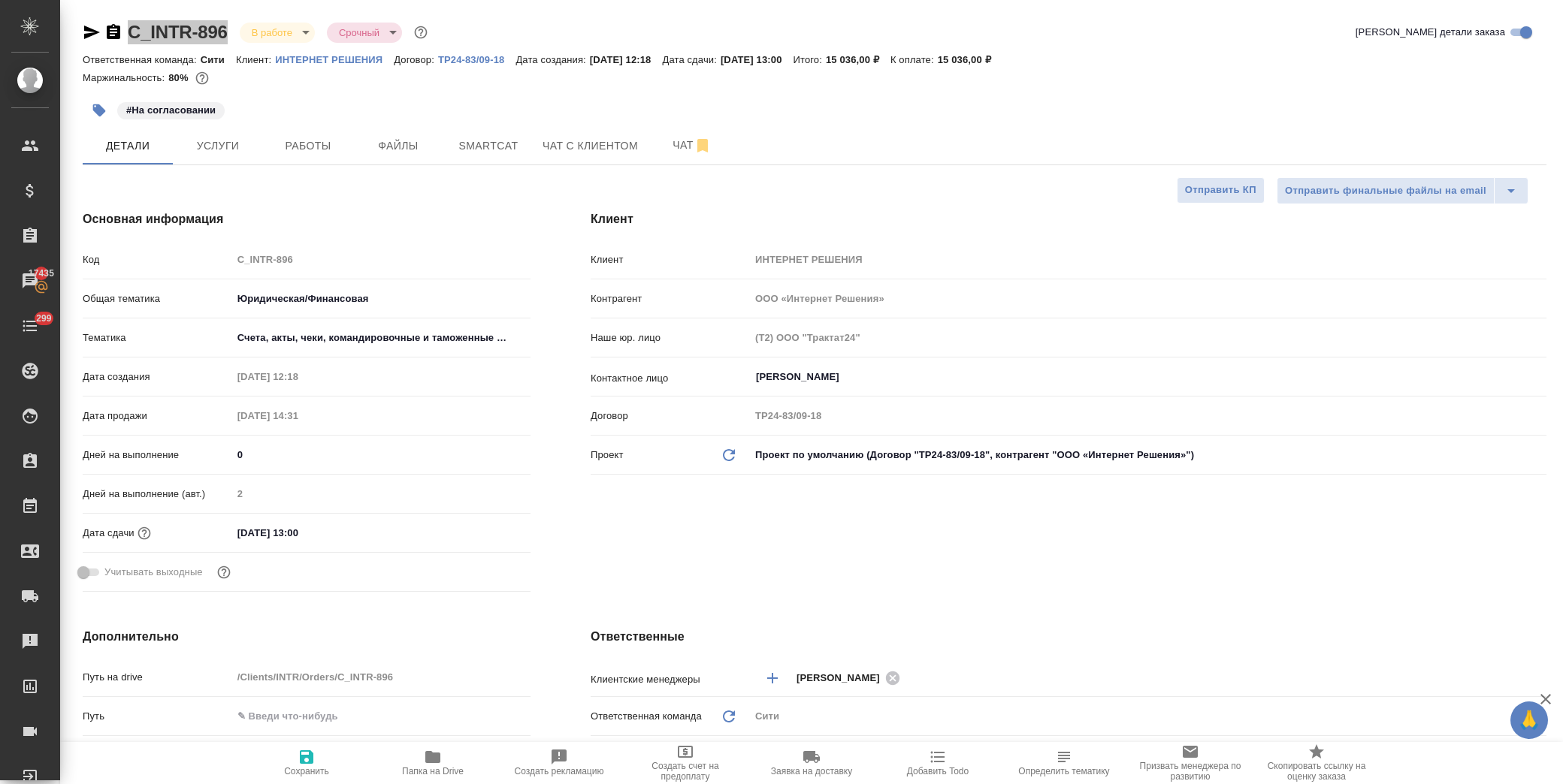
type textarea "x"
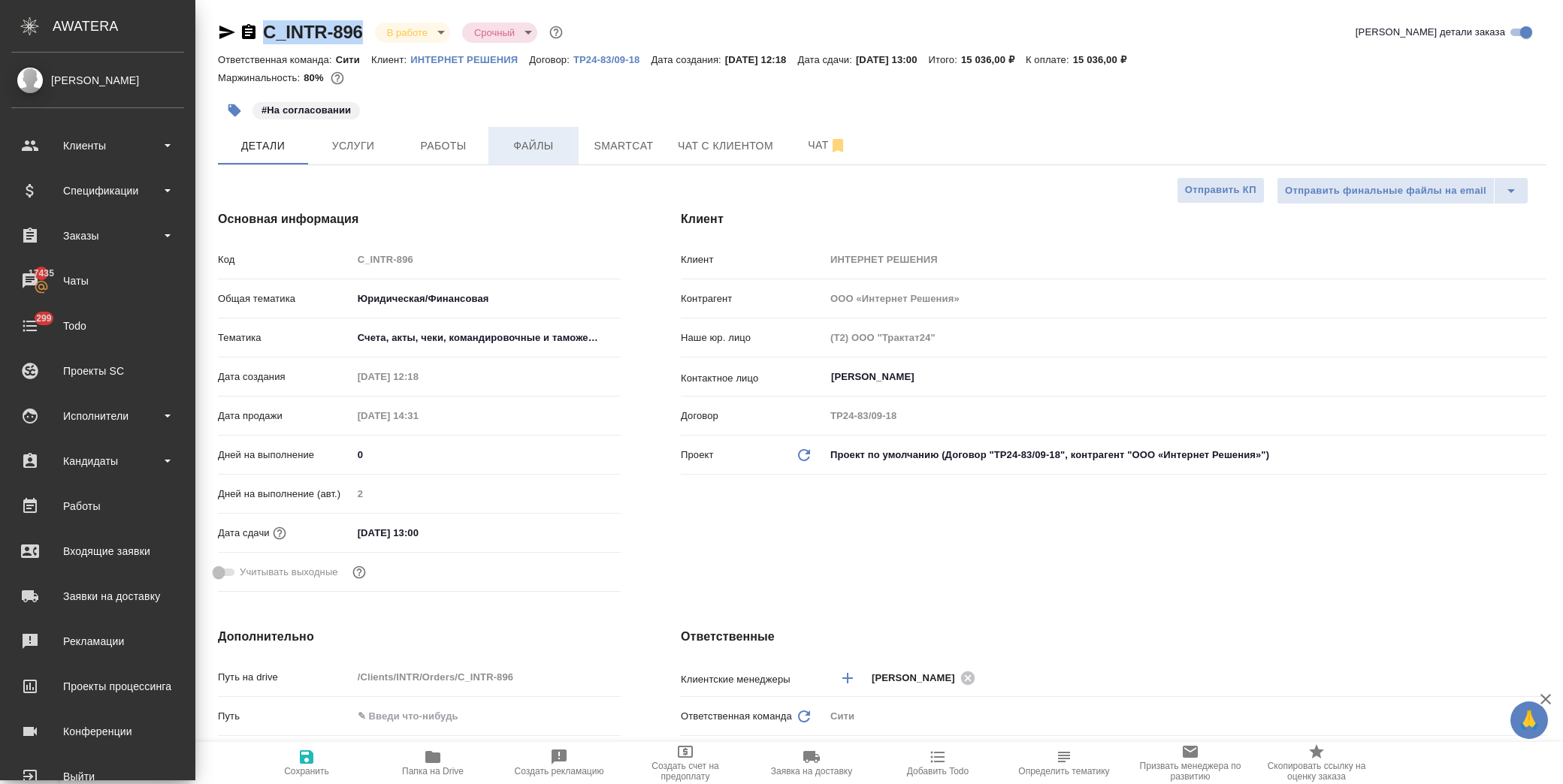
click at [520, 147] on span "Файлы" at bounding box center [533, 146] width 72 height 19
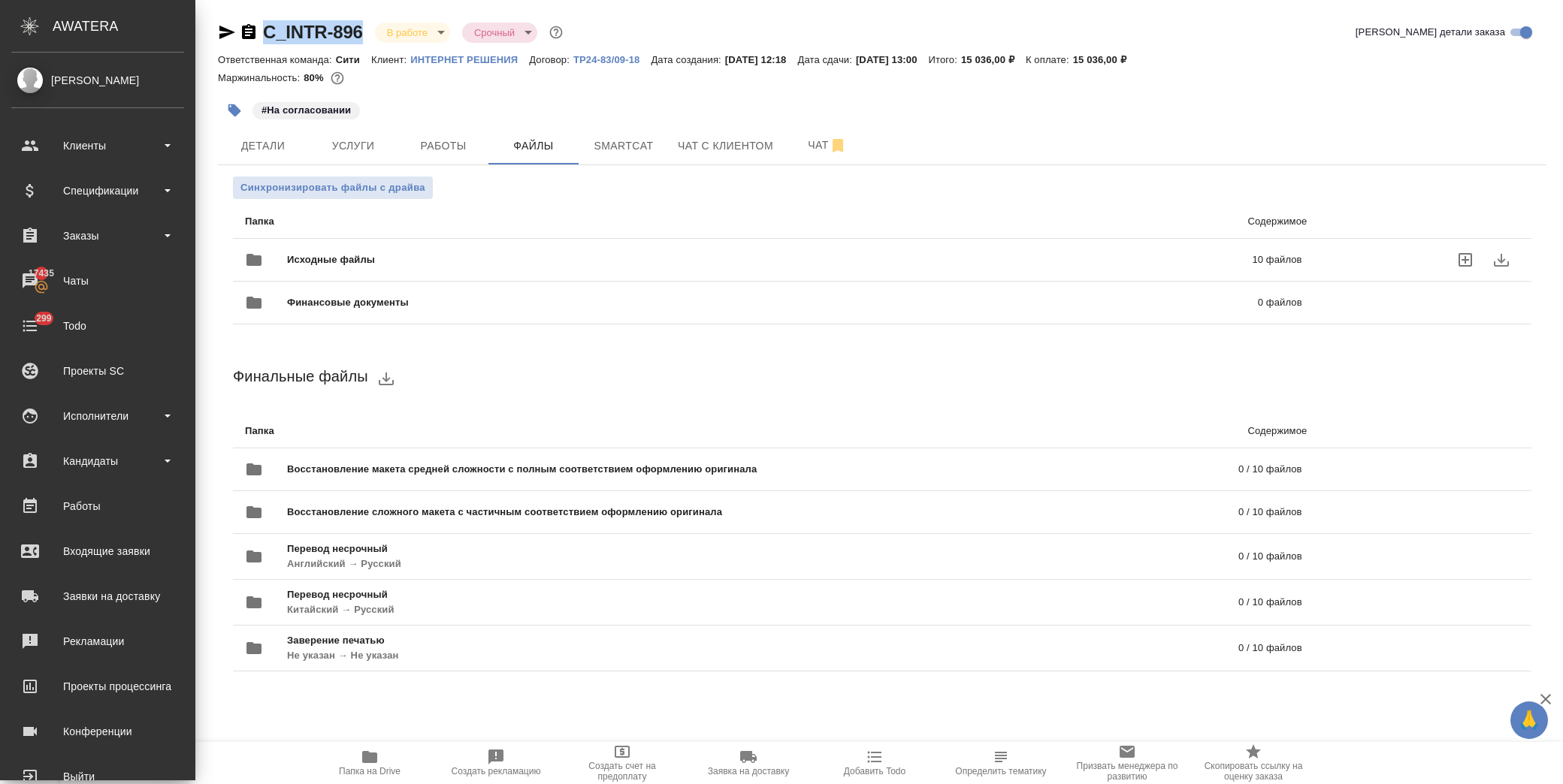
click at [329, 255] on span "Исходные файлы" at bounding box center [550, 260] width 527 height 15
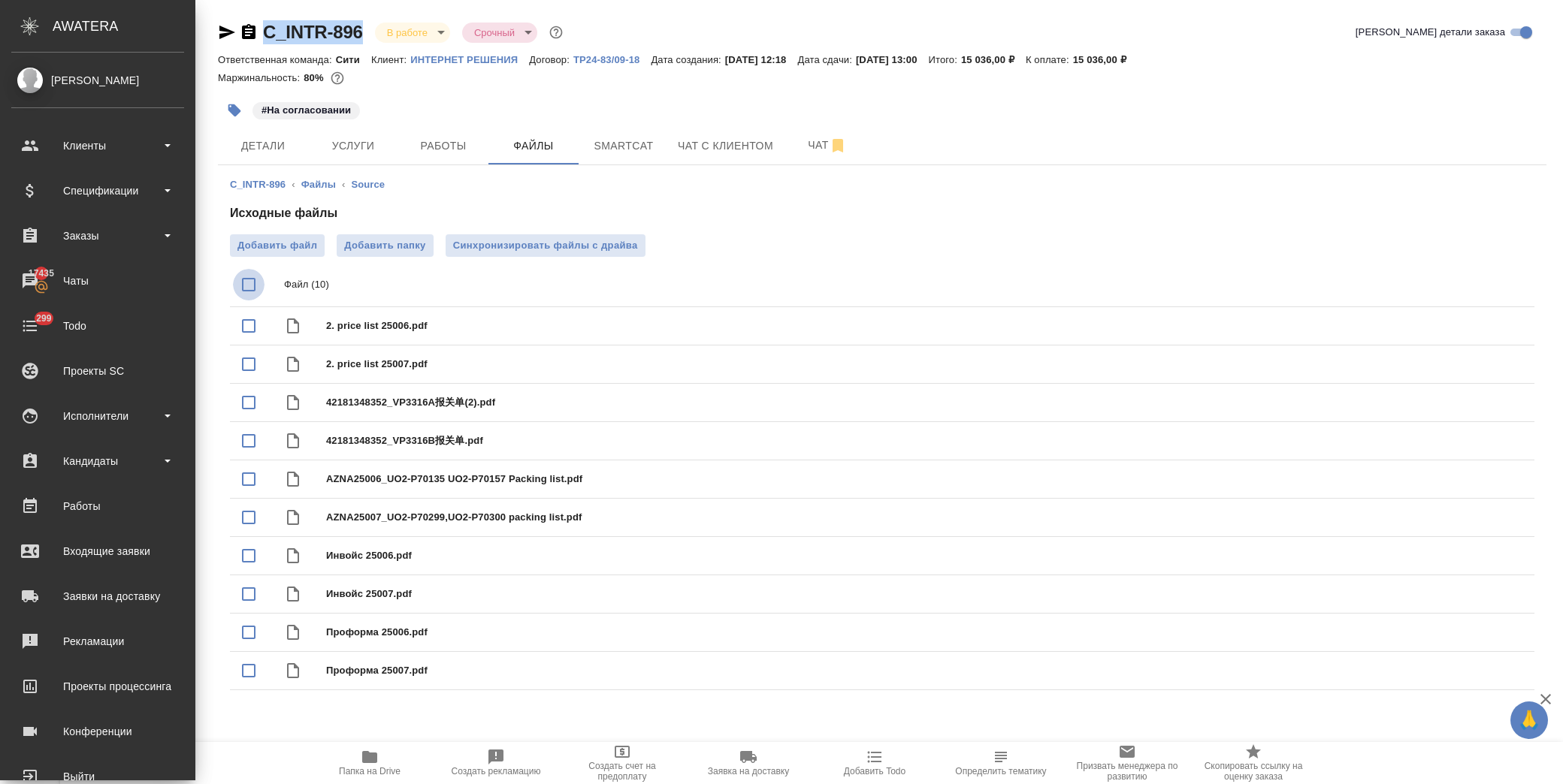
click at [243, 286] on input "checkbox" at bounding box center [248, 284] width 31 height 31
checkbox input "true"
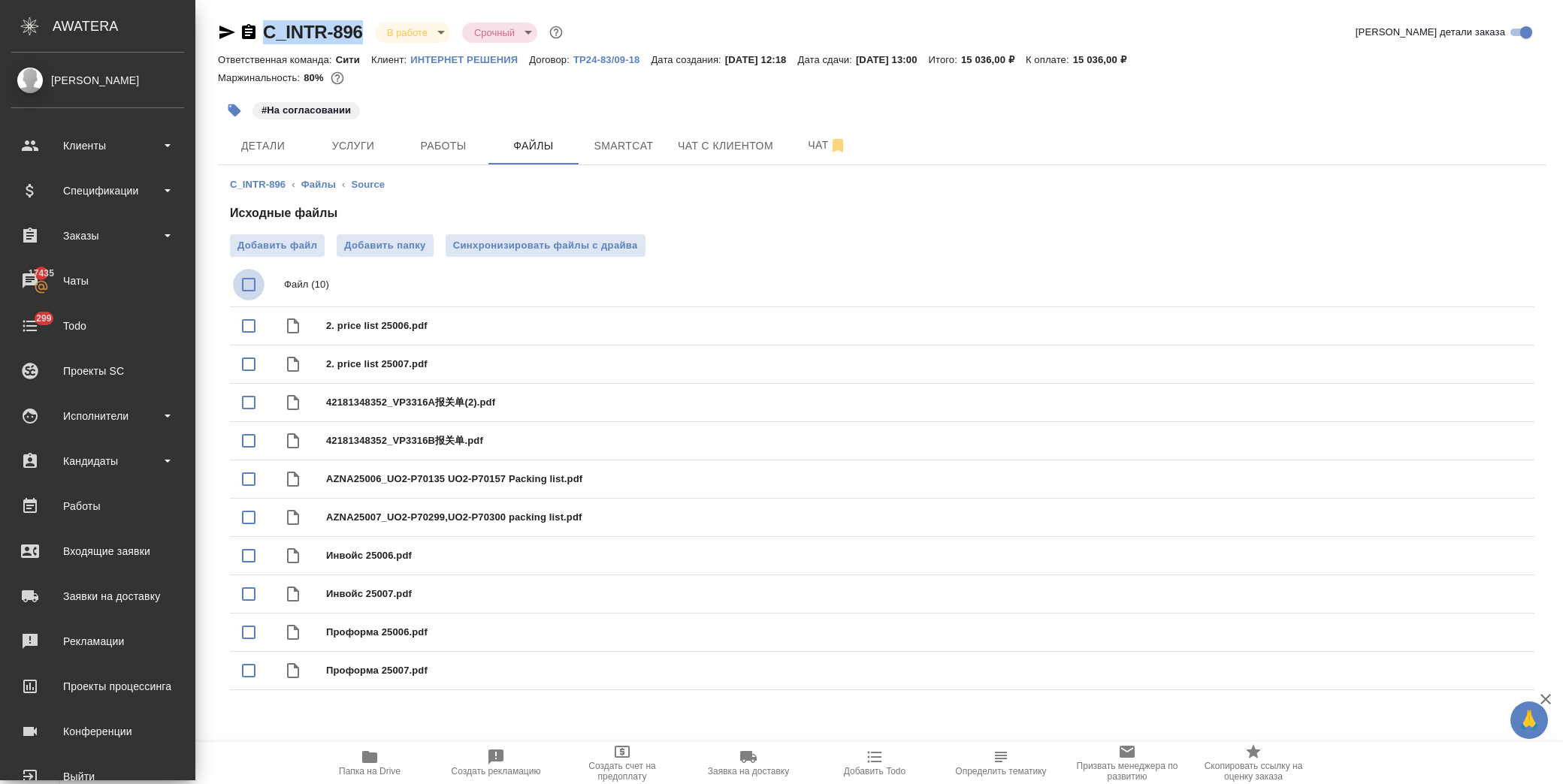
checkbox input "true"
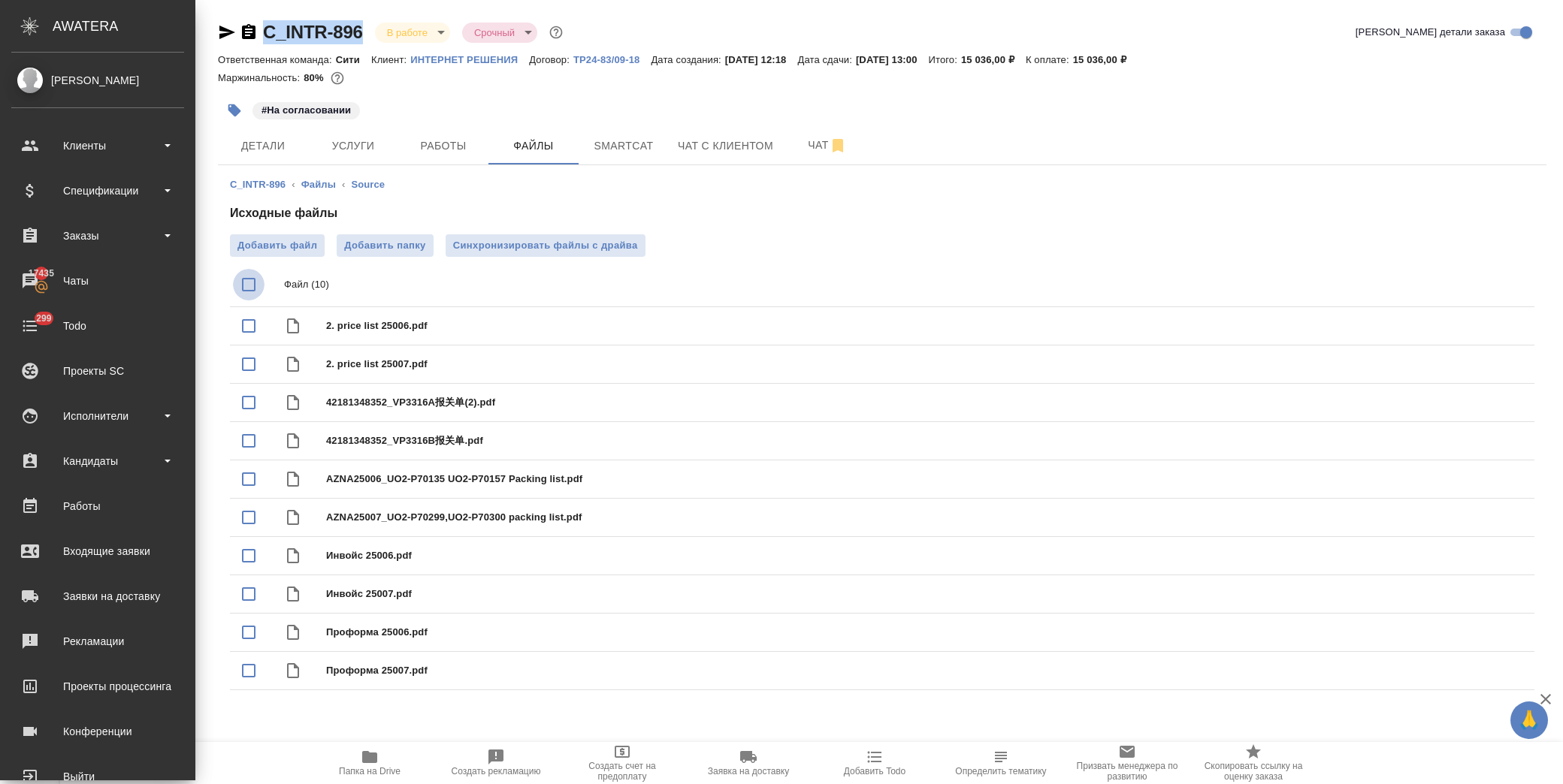
checkbox input "true"
click at [1473, 286] on icon "download" at bounding box center [1468, 285] width 18 height 18
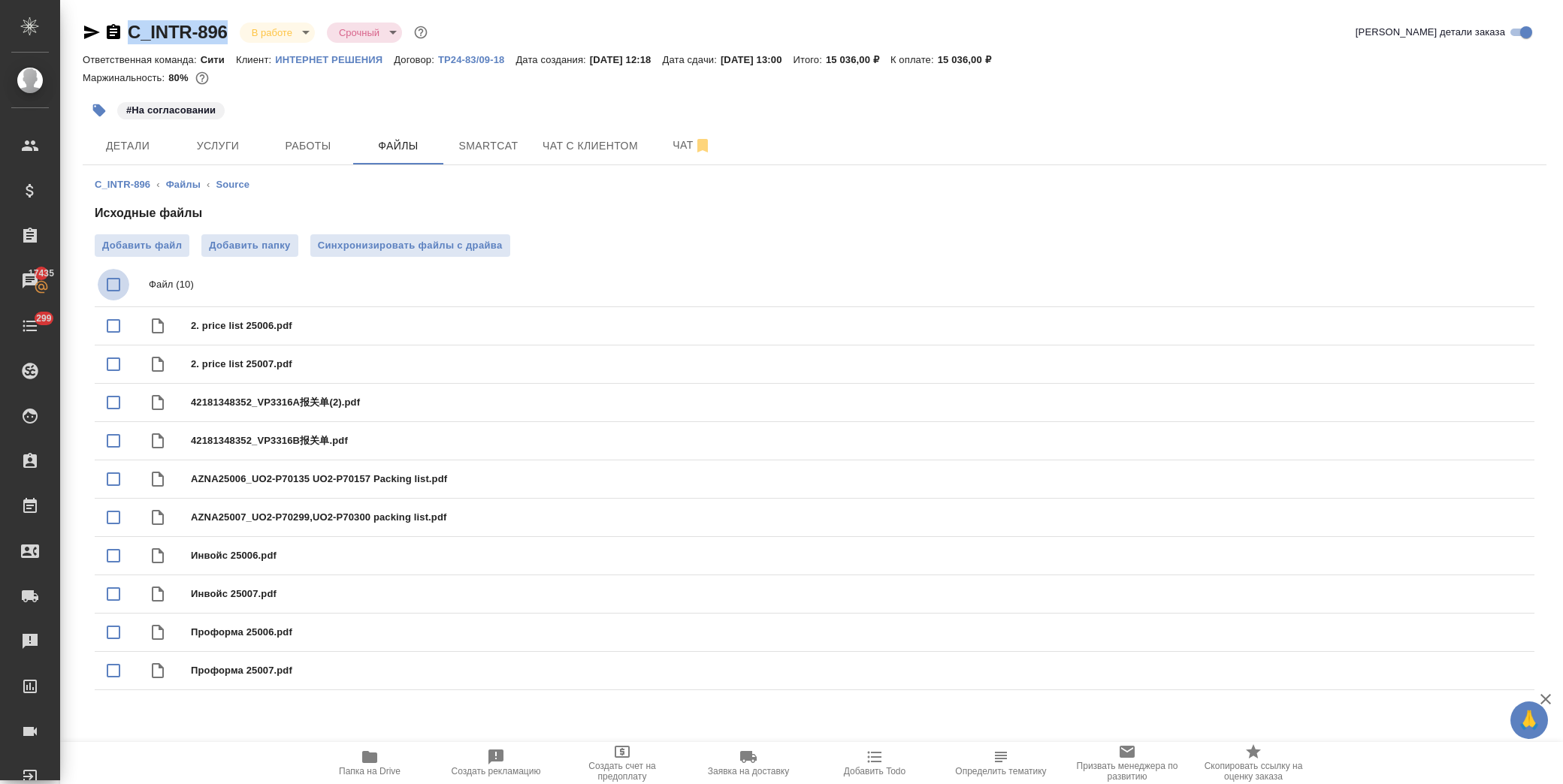
click at [113, 287] on input "checkbox" at bounding box center [113, 284] width 31 height 31
checkbox input "true"
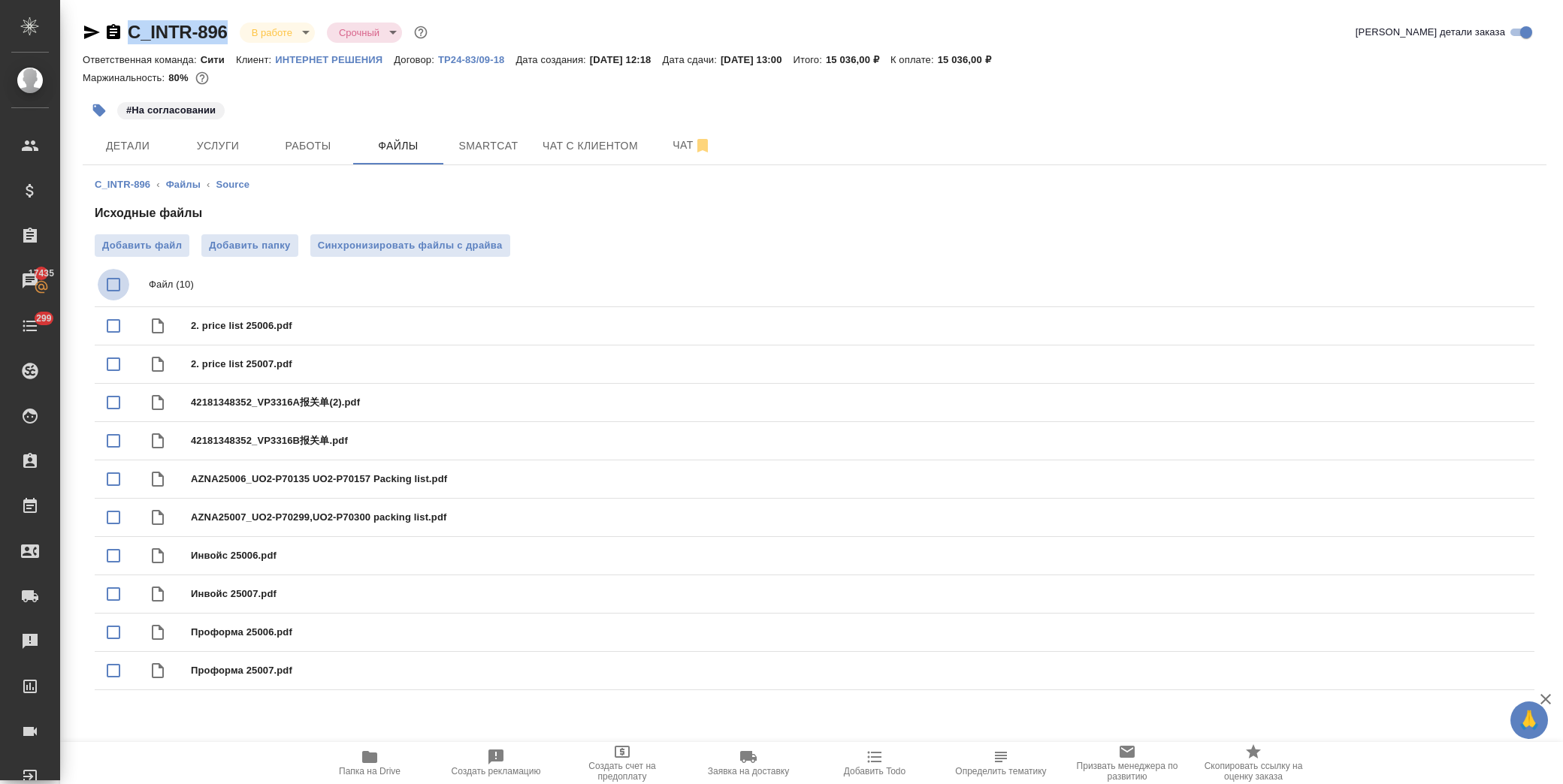
checkbox input "true"
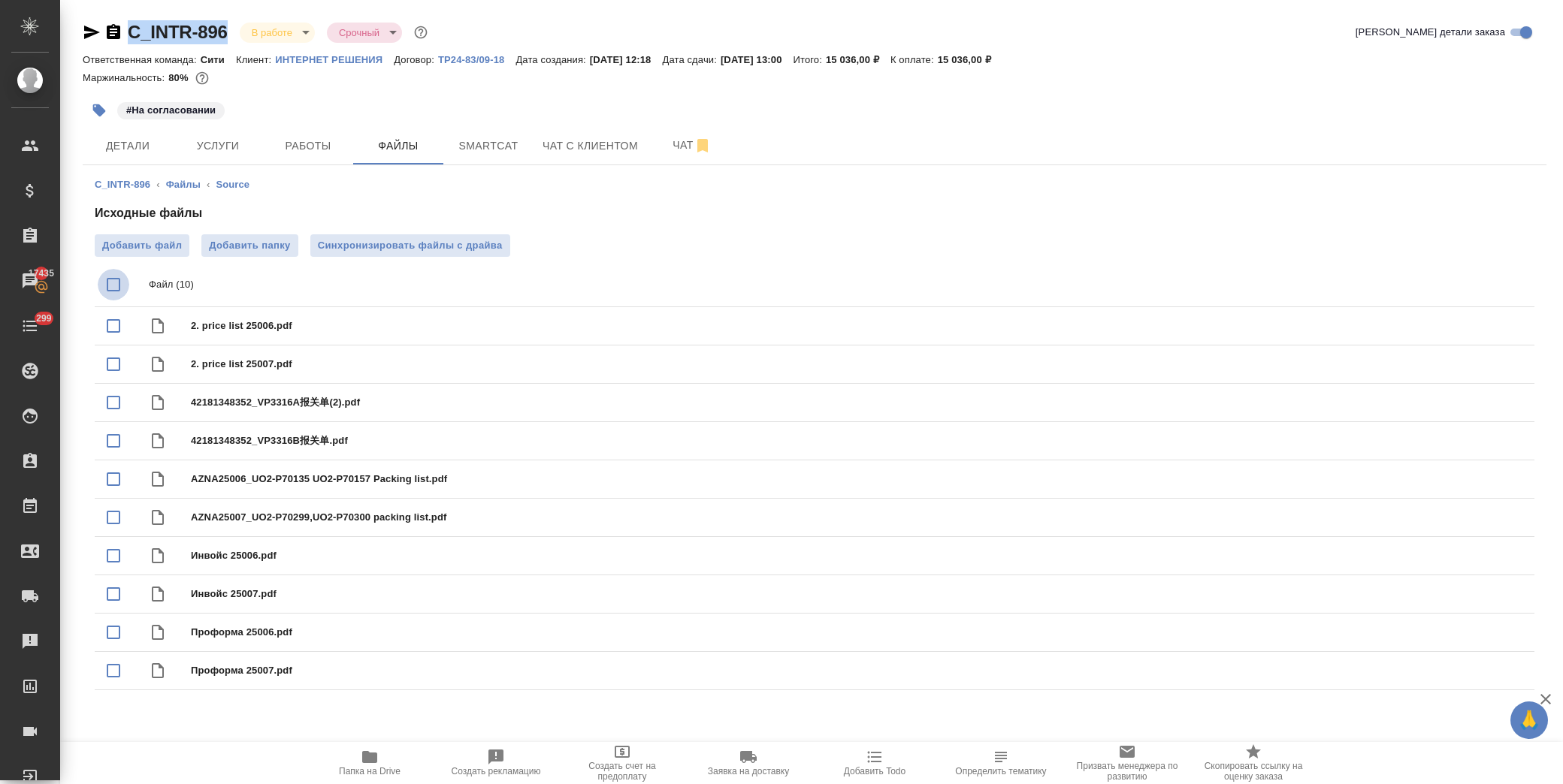
checkbox input "true"
click at [1465, 280] on icon "download" at bounding box center [1468, 285] width 18 height 18
click at [388, 764] on span "Папка на Drive" at bounding box center [370, 763] width 109 height 29
